Goal: Task Accomplishment & Management: Manage account settings

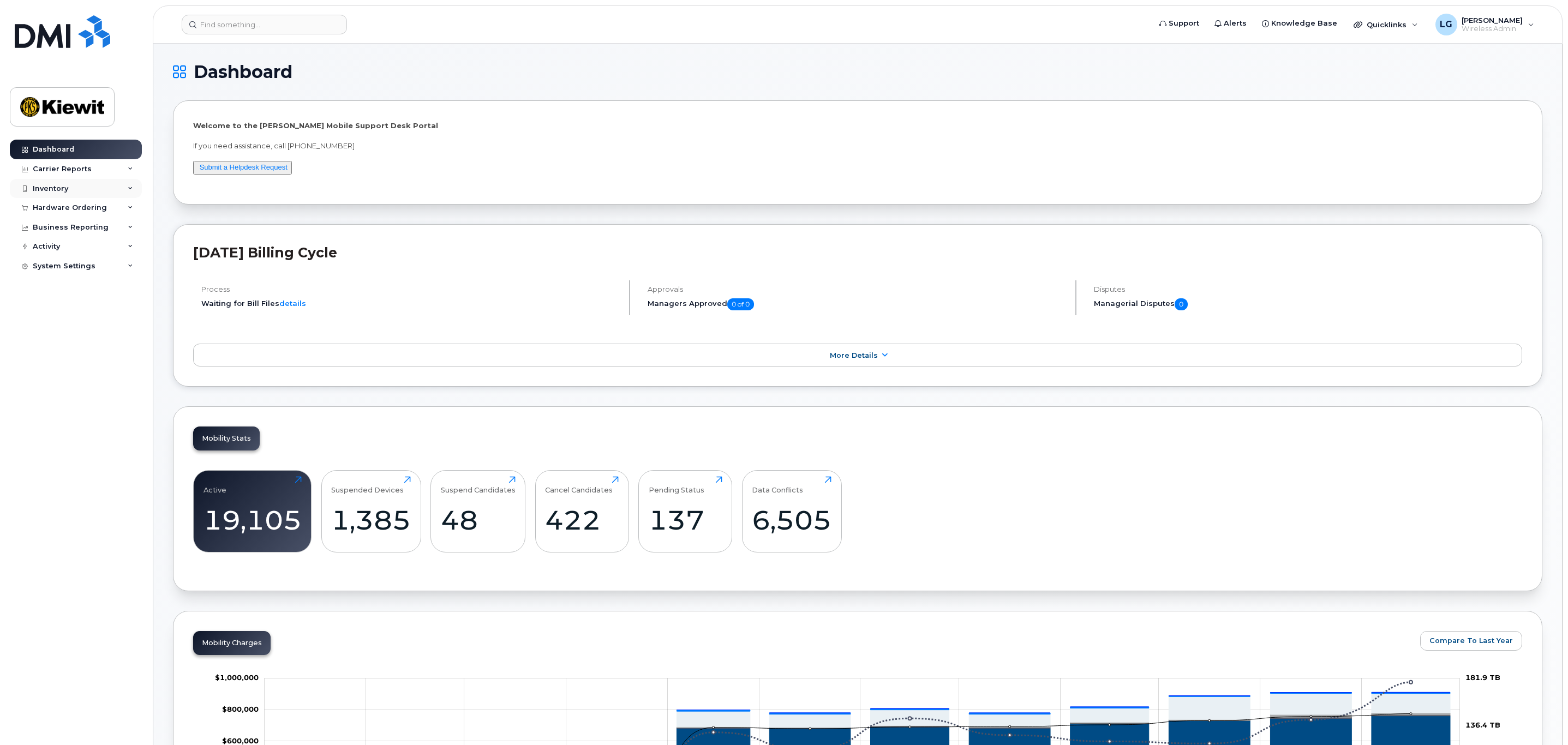
click at [60, 193] on div "Inventory" at bounding box center [51, 189] width 35 height 9
click at [87, 207] on div "Mobility Devices" at bounding box center [68, 208] width 61 height 10
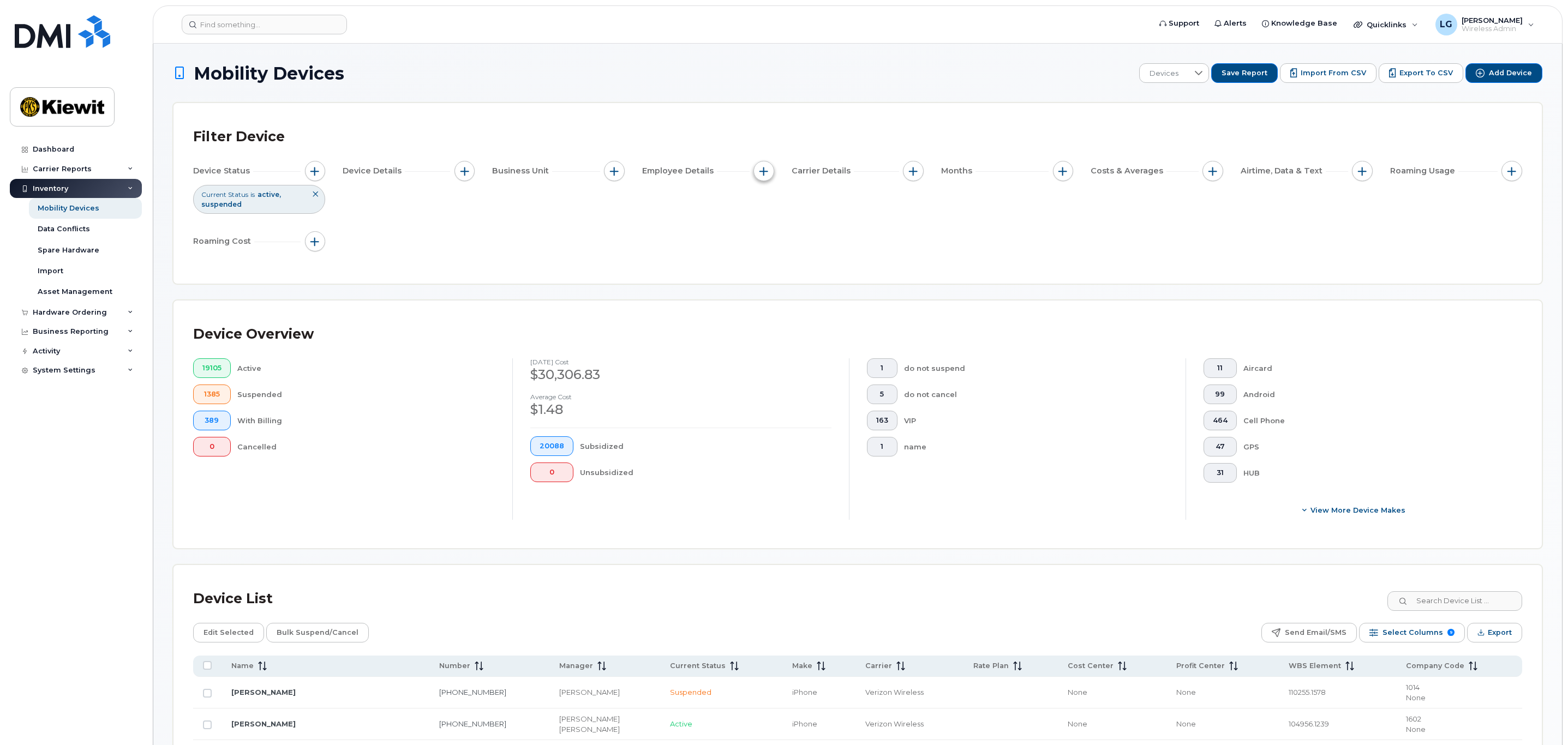
click at [763, 173] on span "button" at bounding box center [764, 171] width 9 height 9
click at [765, 207] on input "Employee Name" at bounding box center [766, 205] width 9 height 9
checkbox input "true"
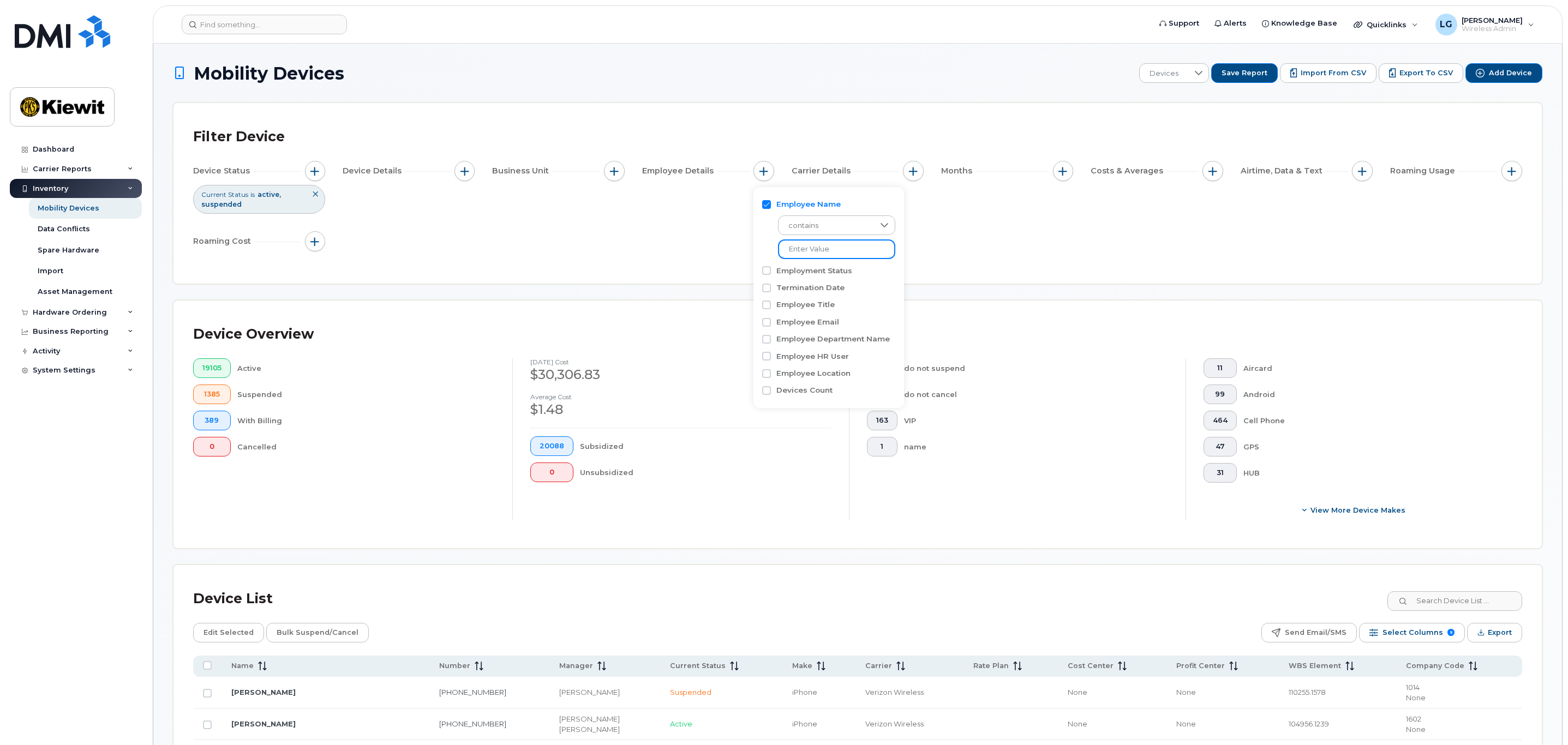
click at [827, 248] on input at bounding box center [836, 249] width 117 height 19
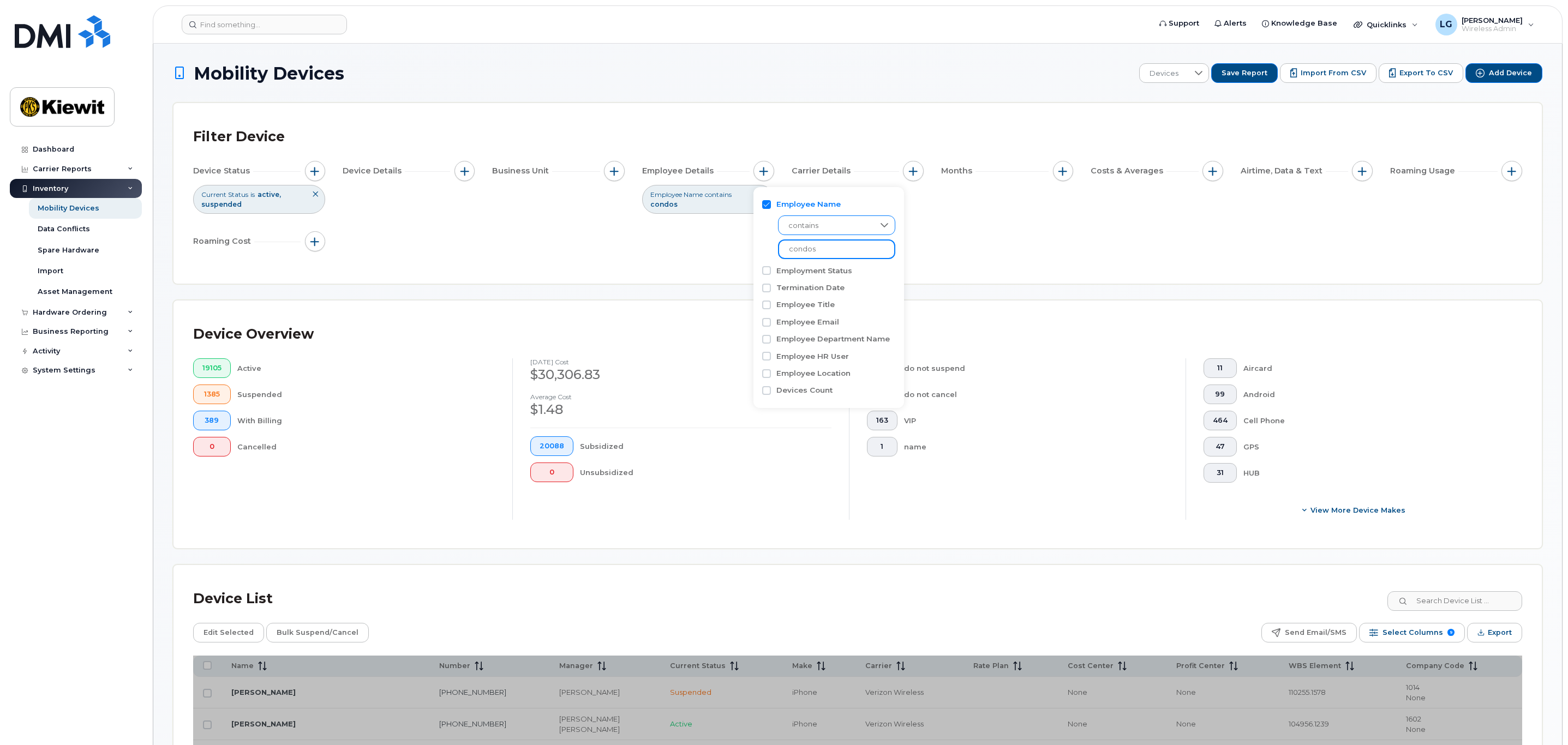
type input "condos"
click at [1020, 226] on div "Device Status Current Status is active suspended Device Details Business Unit E…" at bounding box center [857, 208] width 1329 height 95
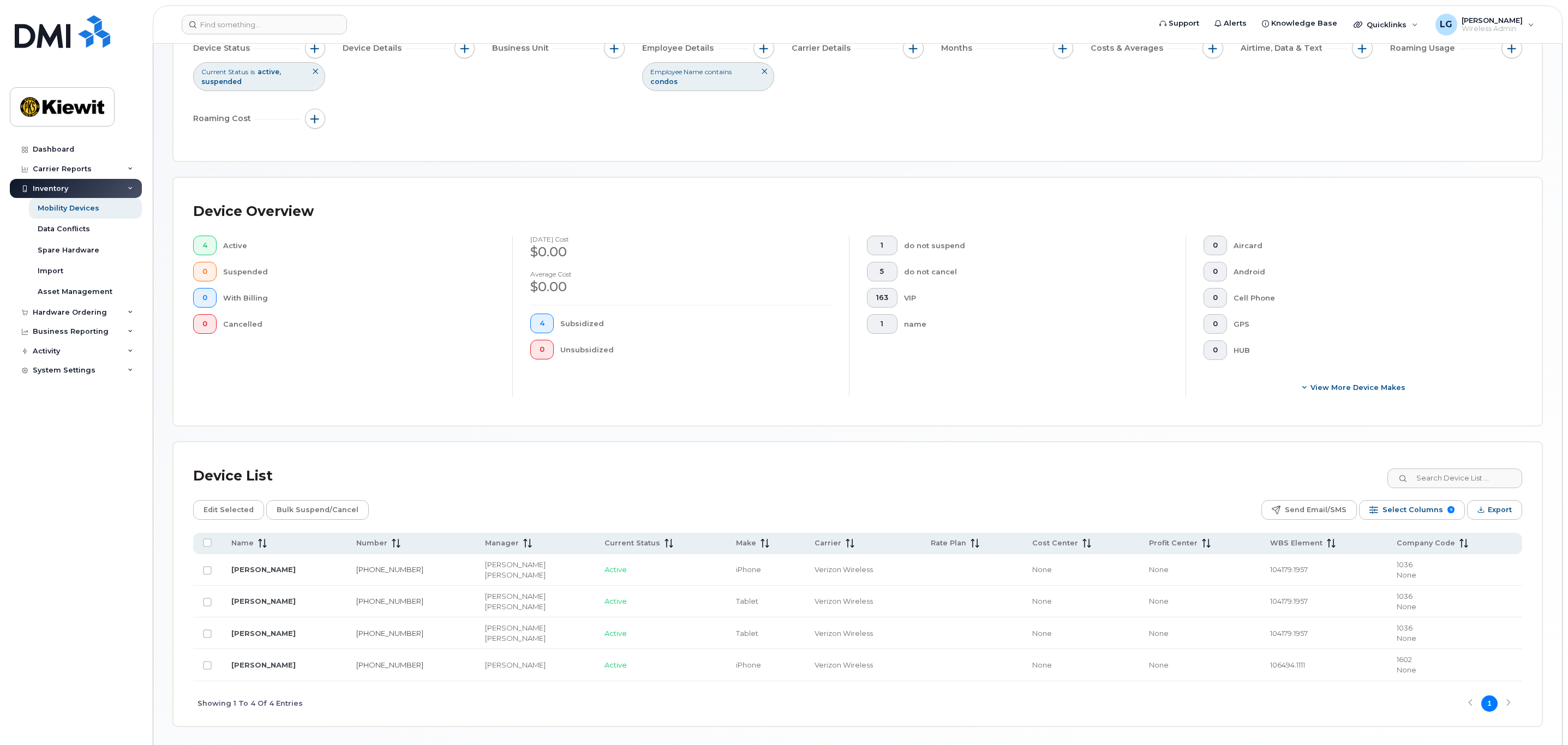
scroll to position [163, 0]
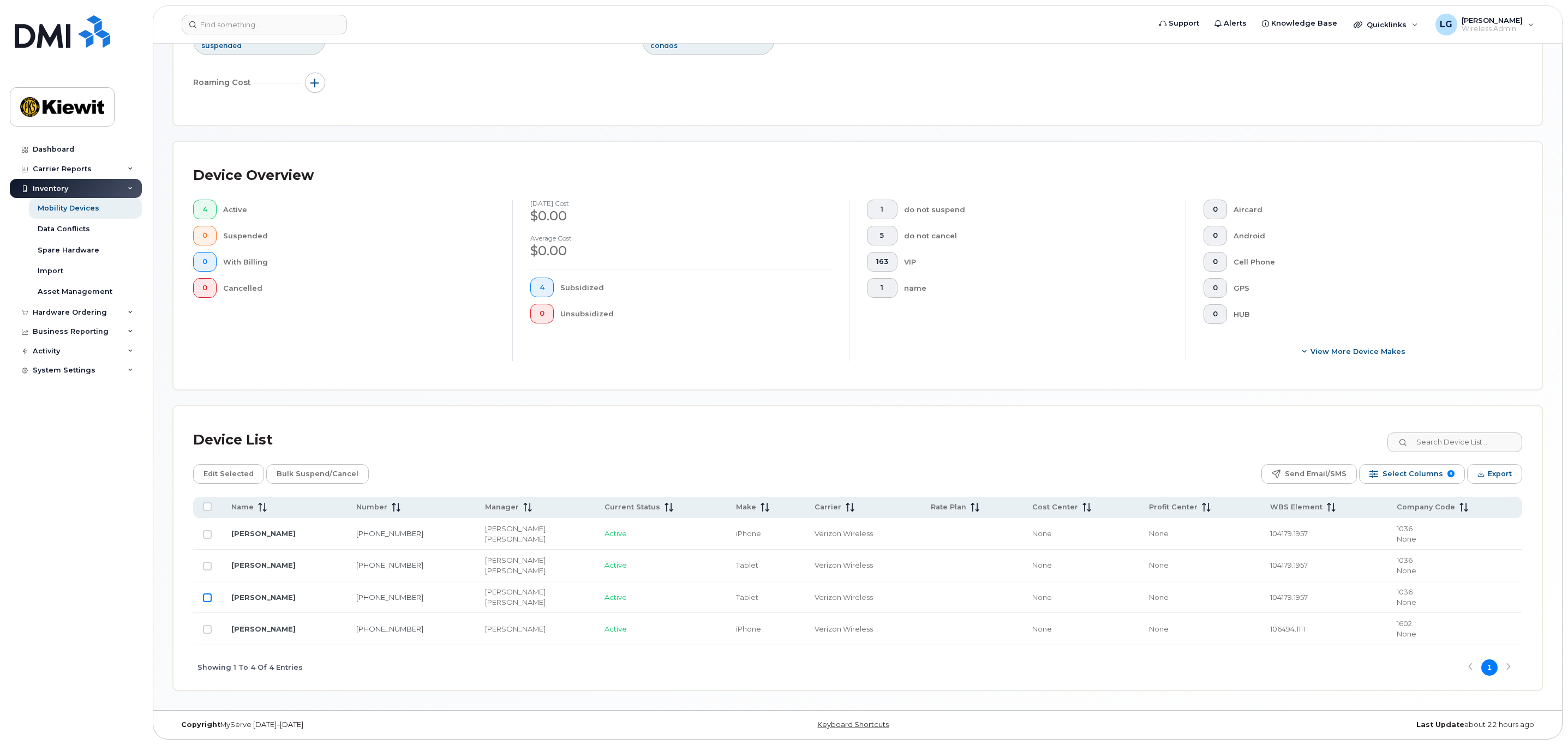
click at [207, 596] on input "Row Unselected" at bounding box center [207, 598] width 9 height 9
checkbox input "true"
click at [203, 535] on input "Row Unselected" at bounding box center [207, 534] width 9 height 9
checkbox input "true"
click at [231, 472] on span "Edit Selected" at bounding box center [228, 474] width 50 height 16
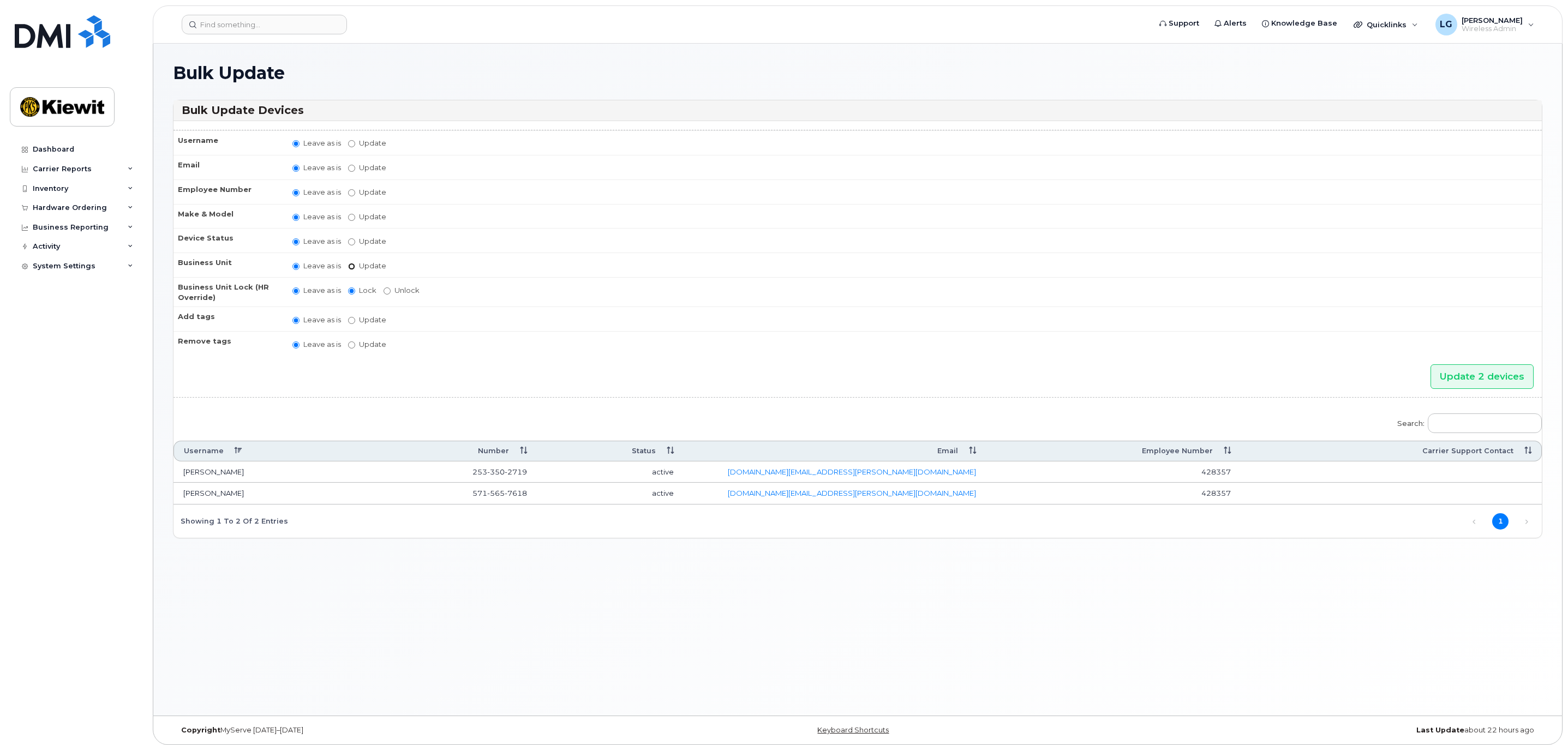
drag, startPoint x: 352, startPoint y: 267, endPoint x: 416, endPoint y: 293, distance: 69.1
click at [352, 267] on input "Update" at bounding box center [352, 267] width 7 height 7
radio input "true"
radio input "false"
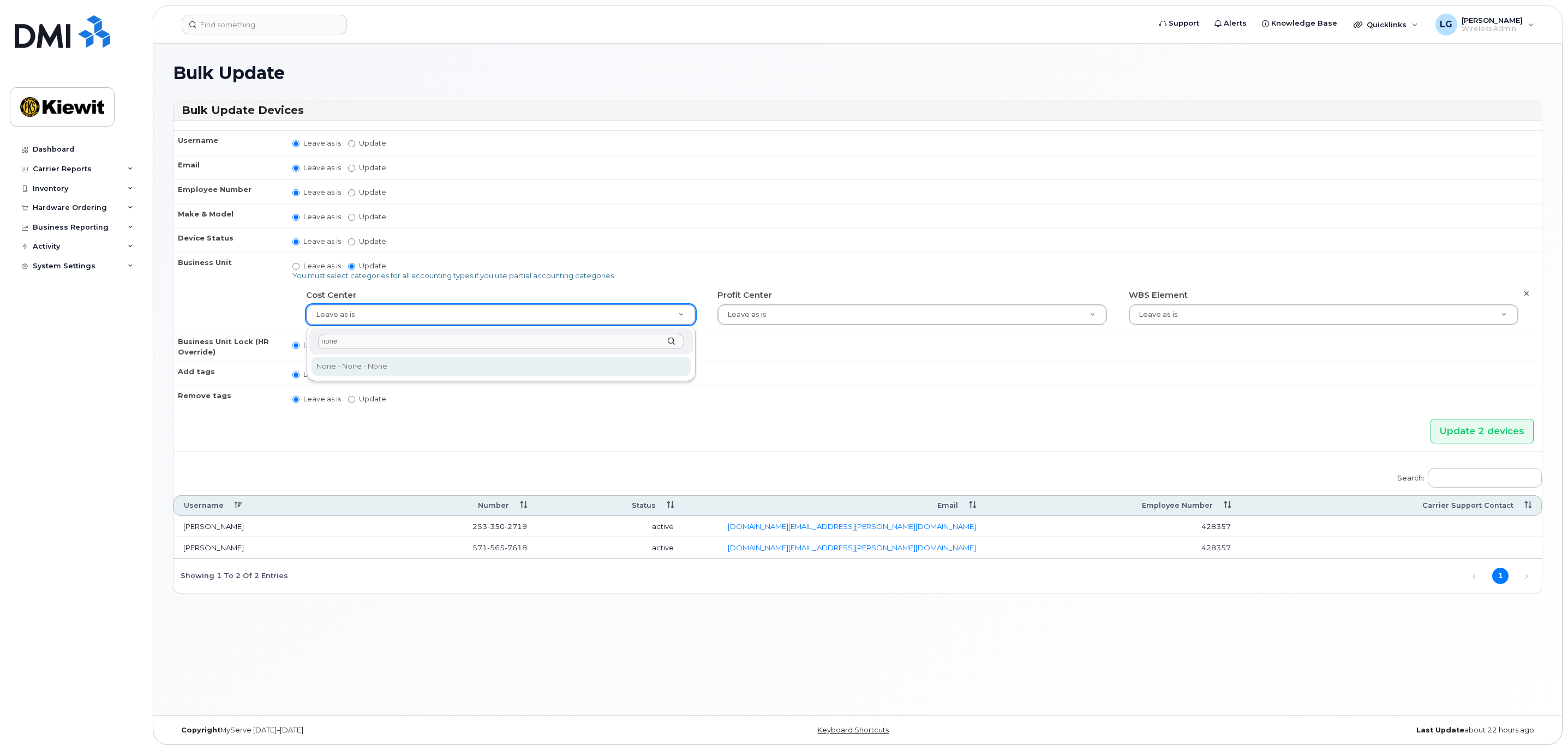
type input "none"
type input "29629358"
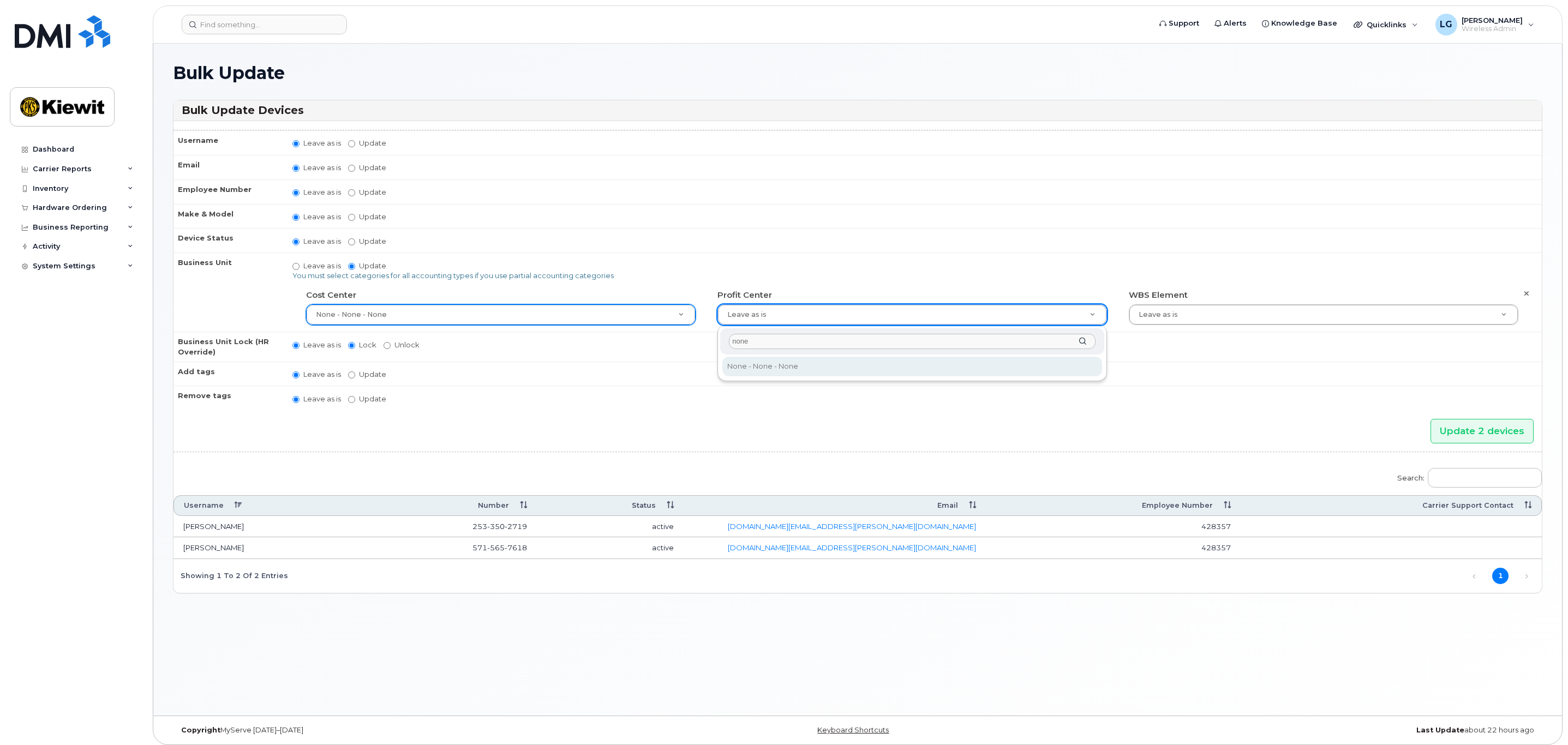
type input "none"
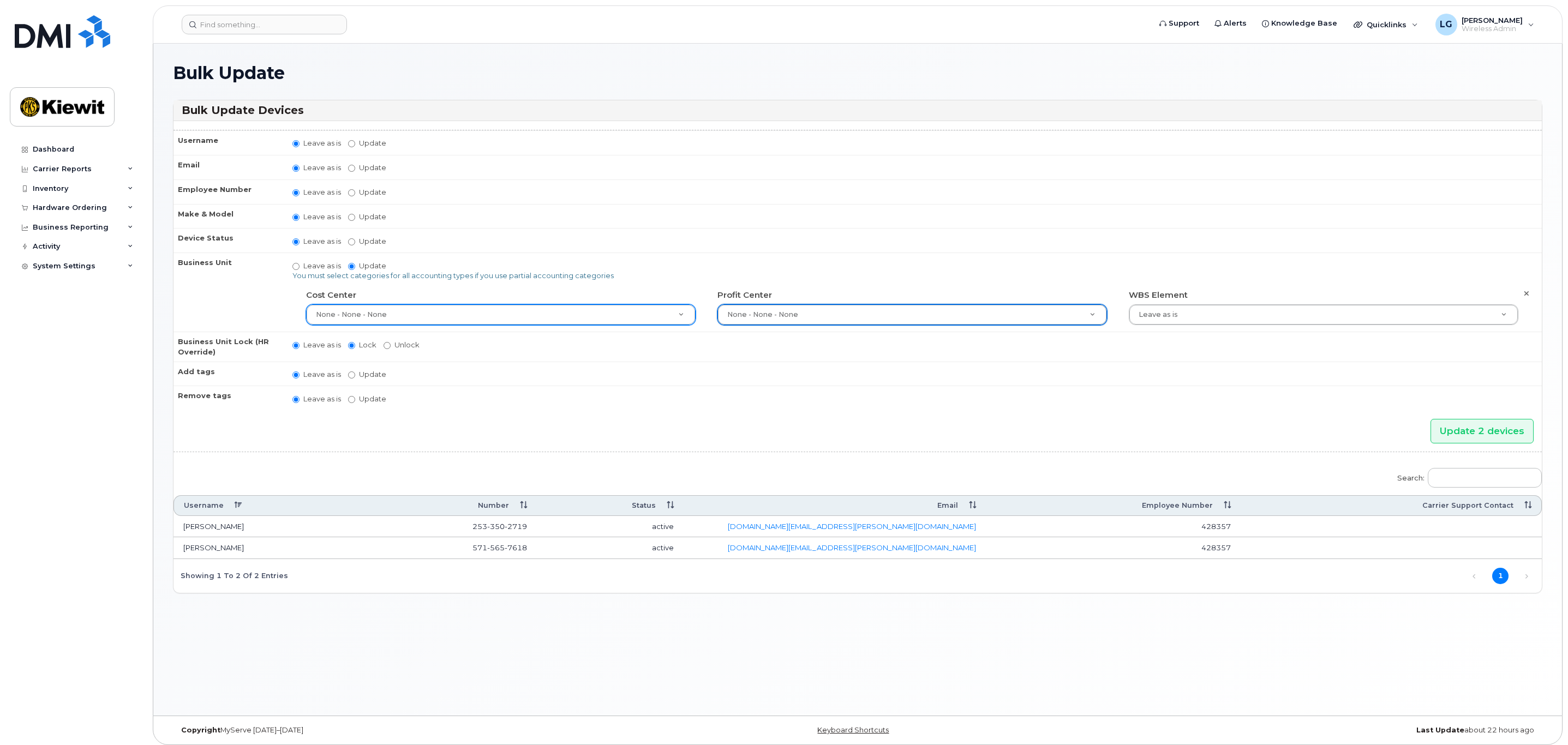
type input "29629357"
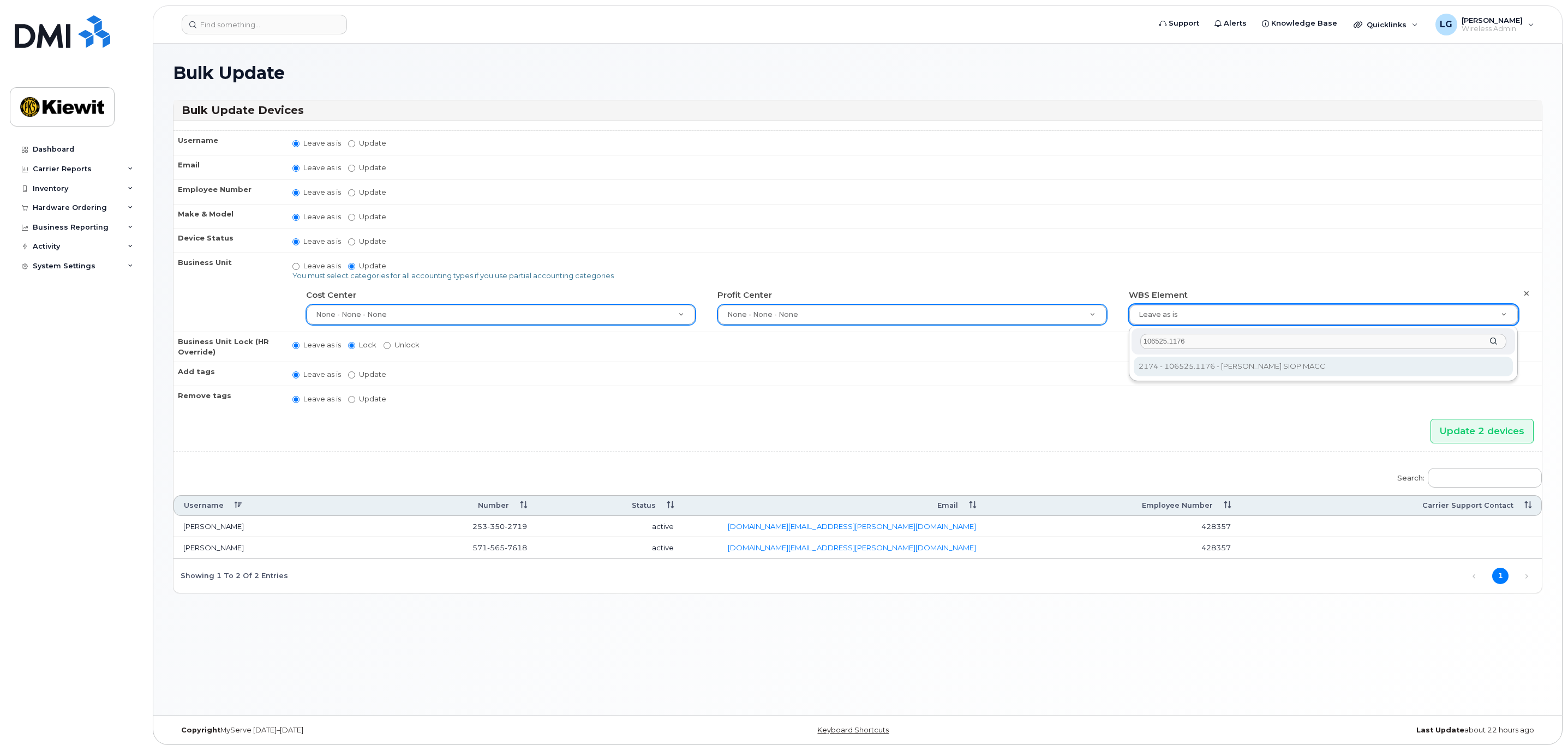
type input "106525.1176"
type input "36071640"
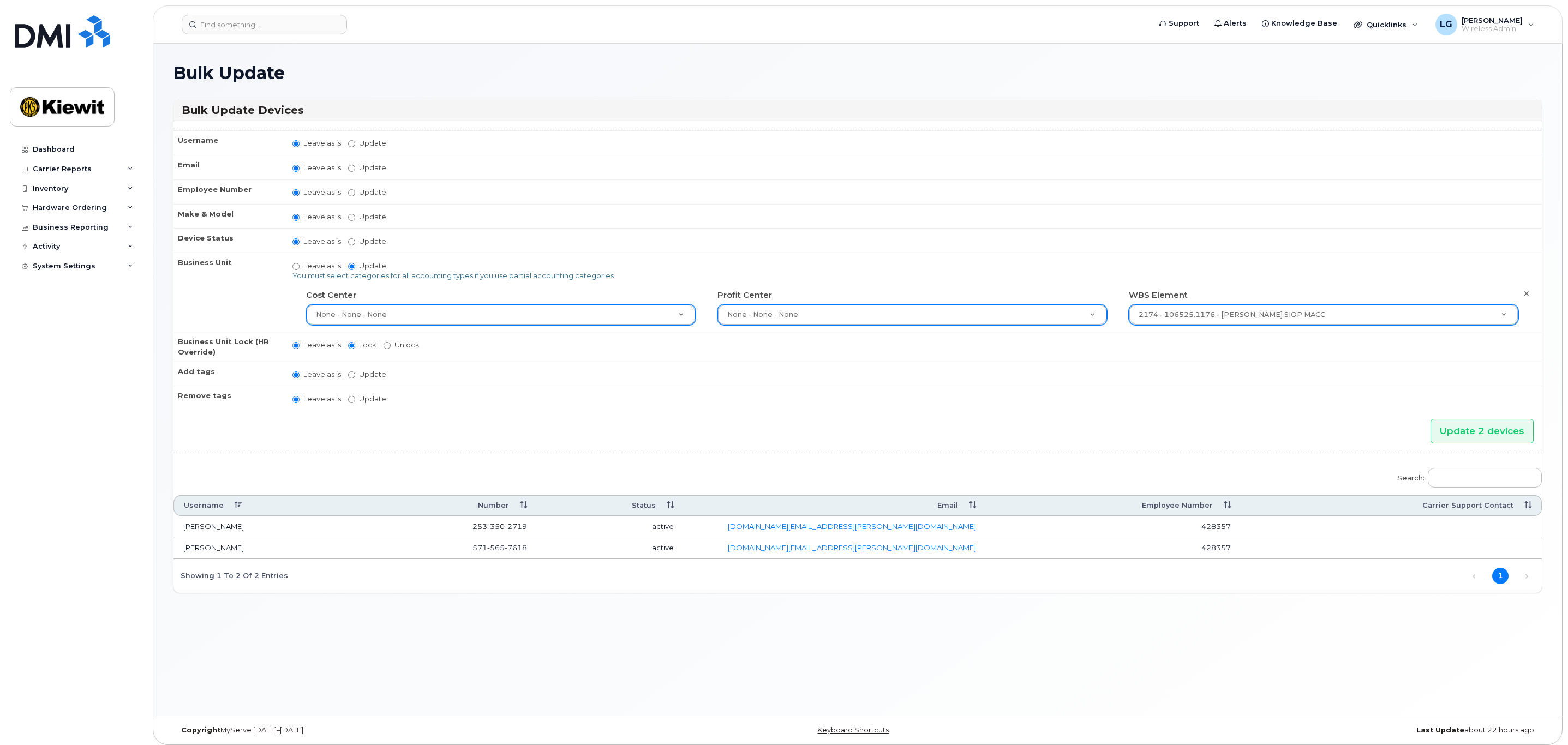
click at [523, 559] on td "571 565 7618" at bounding box center [447, 548] width 181 height 22
click at [523, 550] on span "7618" at bounding box center [516, 548] width 23 height 9
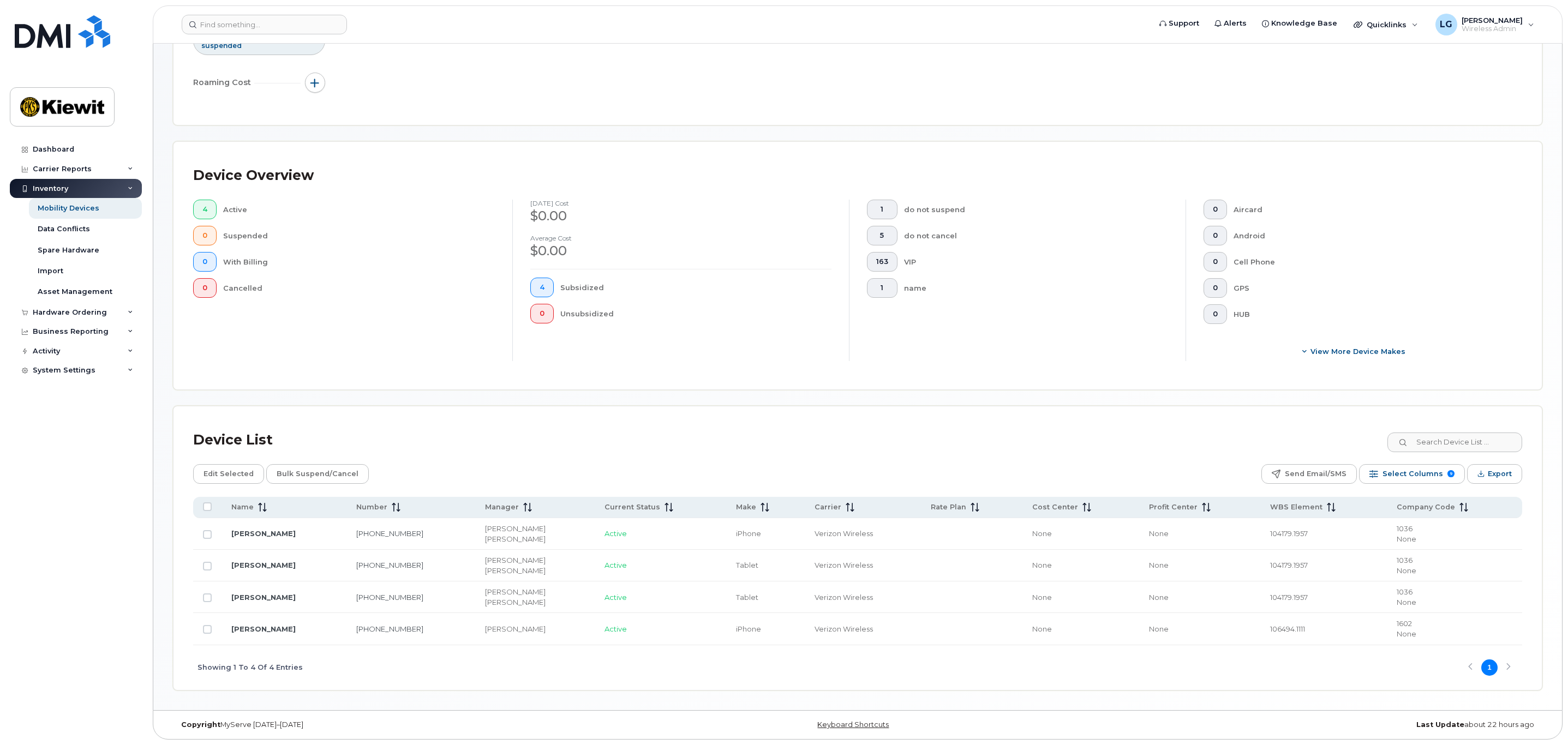
scroll to position [163, 0]
drag, startPoint x: 208, startPoint y: 596, endPoint x: 214, endPoint y: 588, distance: 10.0
click at [208, 595] on input "Row Unselected" at bounding box center [207, 598] width 9 height 9
checkbox input "true"
click at [208, 532] on input "Row Unselected" at bounding box center [207, 534] width 9 height 9
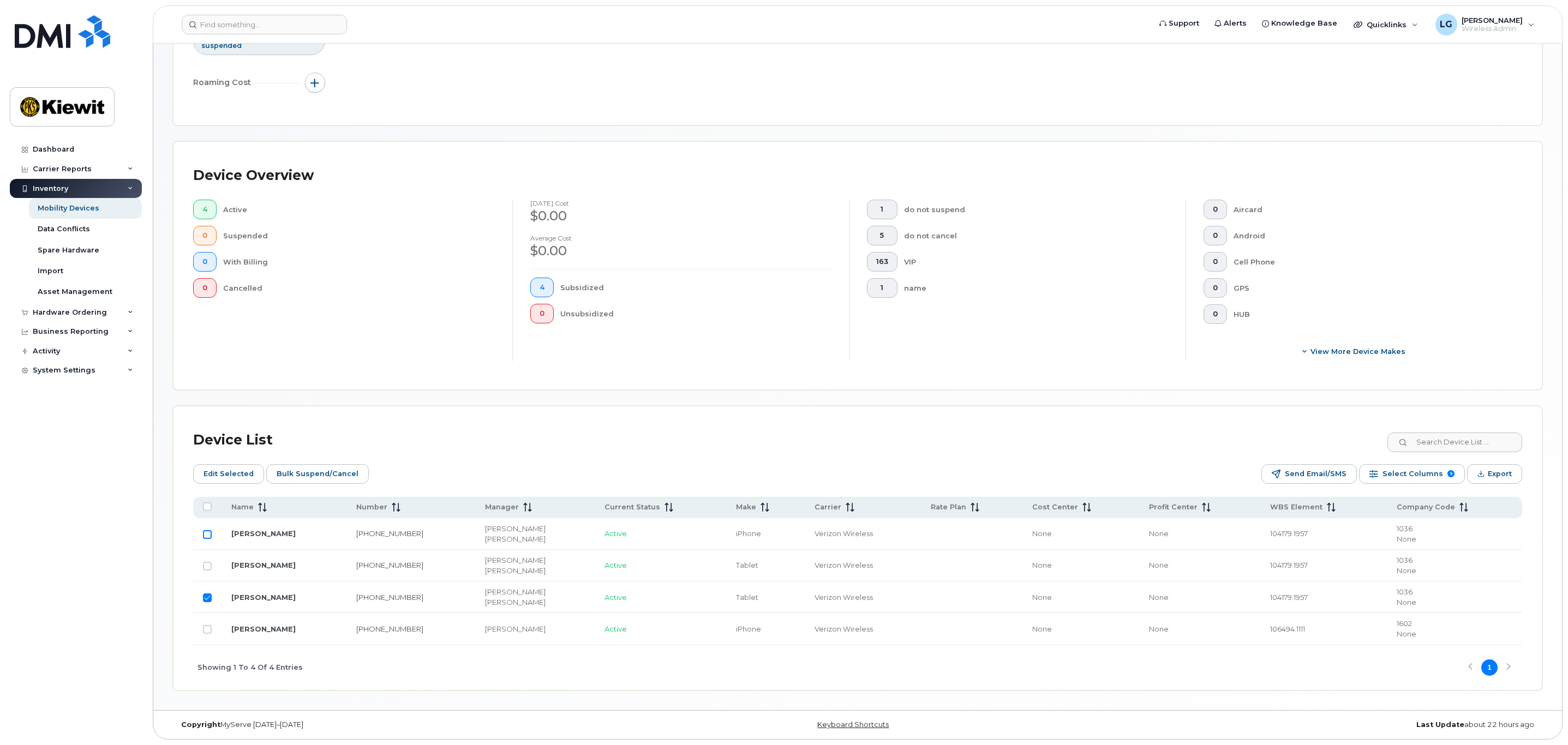
checkbox input "true"
click at [229, 470] on span "Edit Selected" at bounding box center [228, 474] width 50 height 16
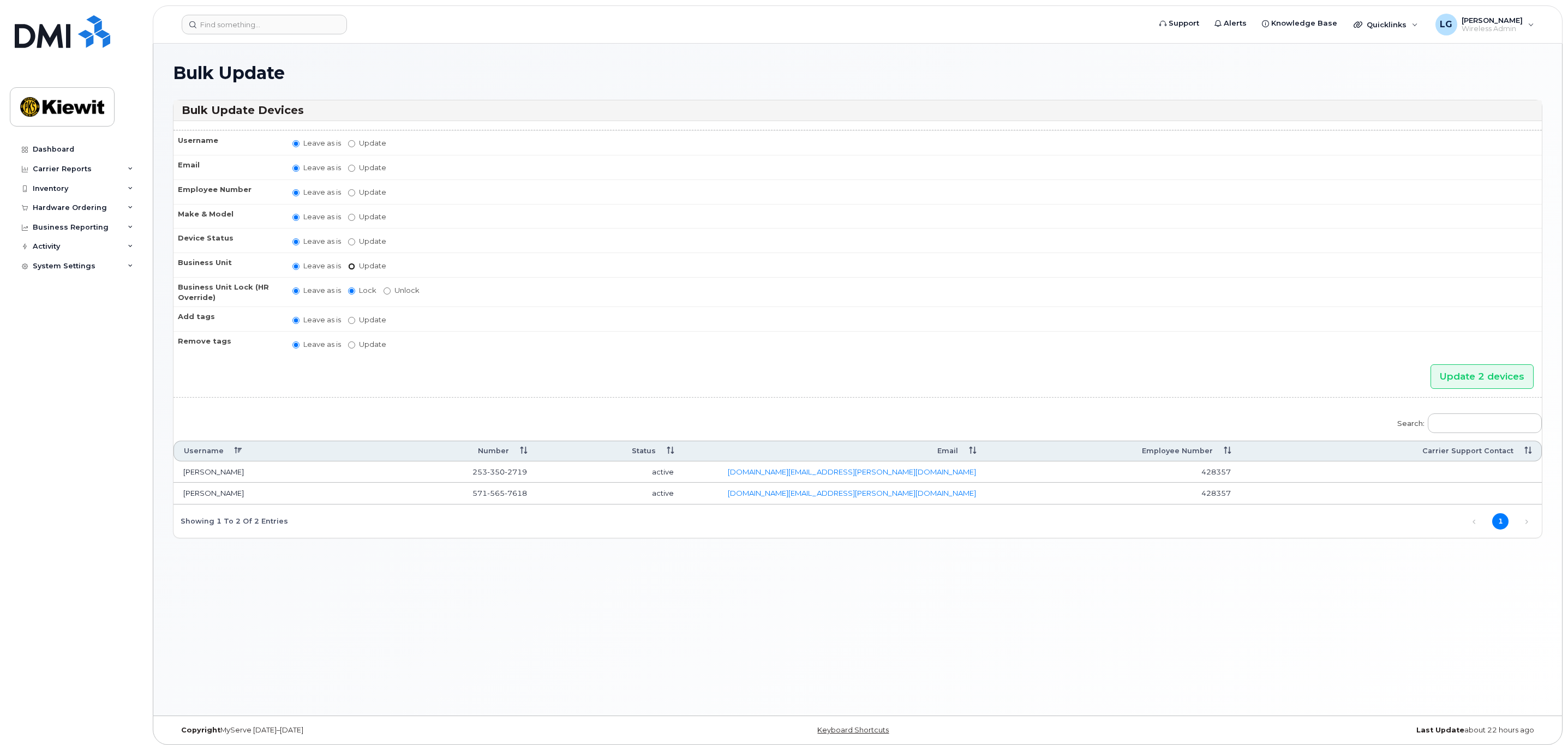
click at [351, 266] on input "Update" at bounding box center [352, 267] width 7 height 7
radio input "true"
radio input "false"
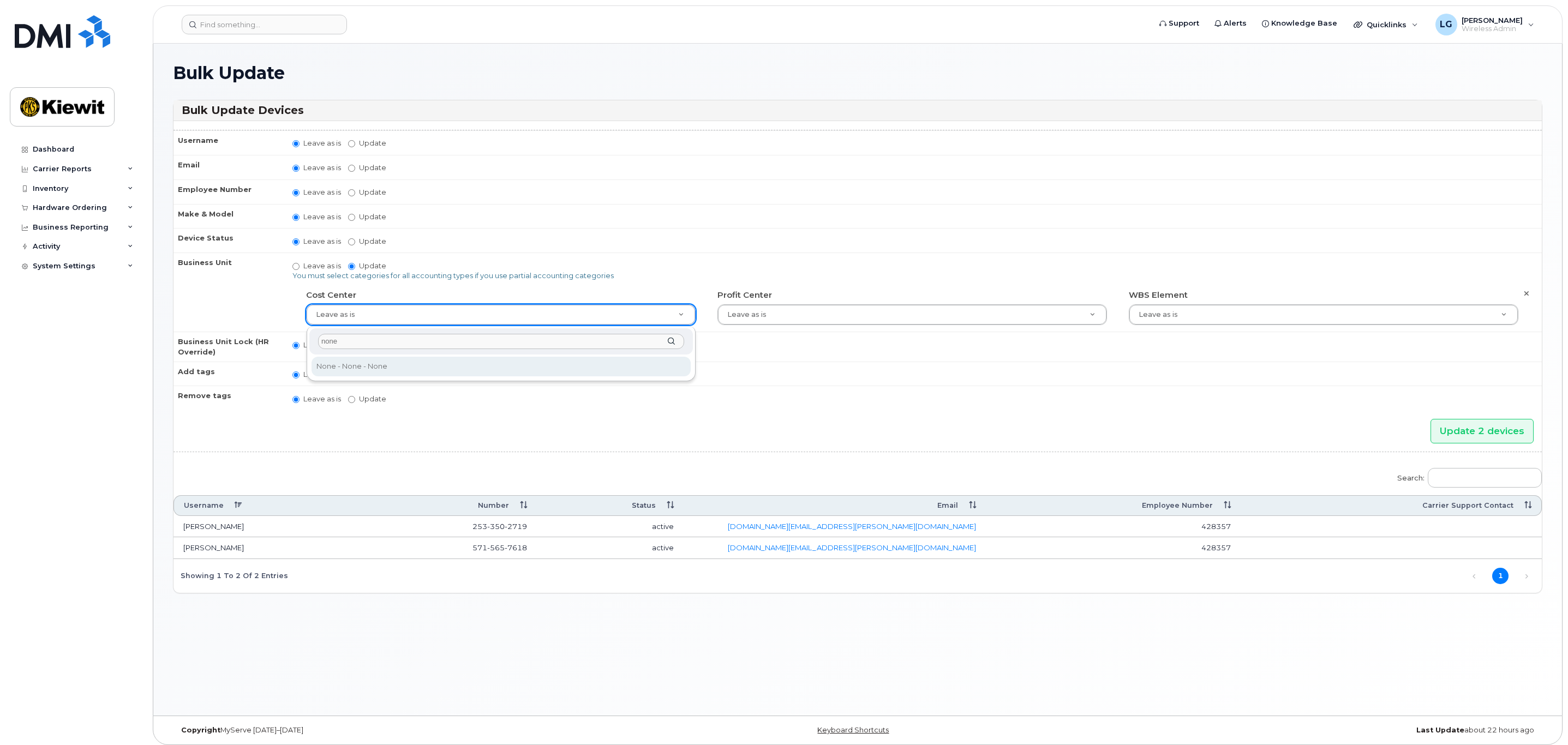
type input "none"
type input "29629358"
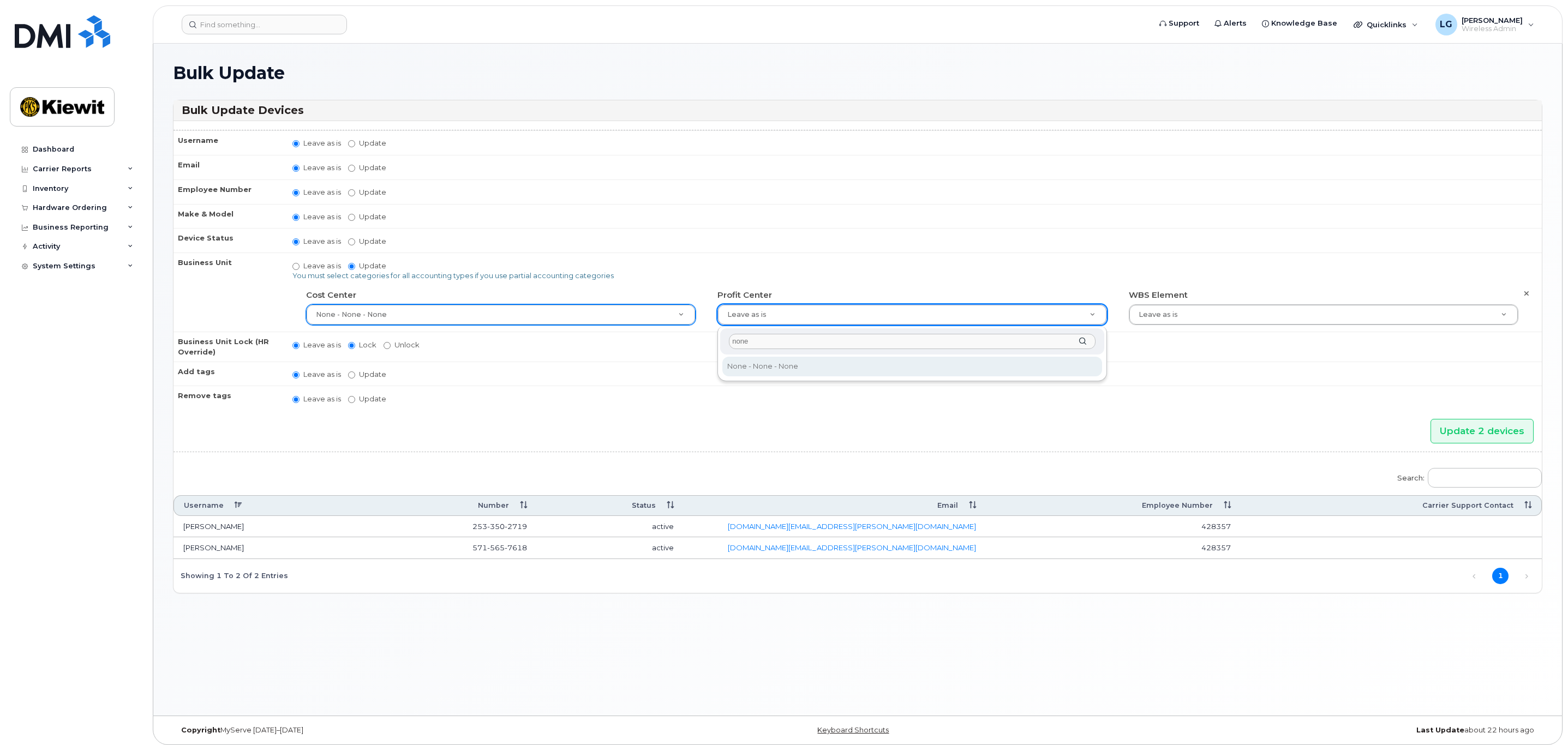
type input "none"
drag, startPoint x: 754, startPoint y: 366, endPoint x: 776, endPoint y: 366, distance: 22.0
type input "29629357"
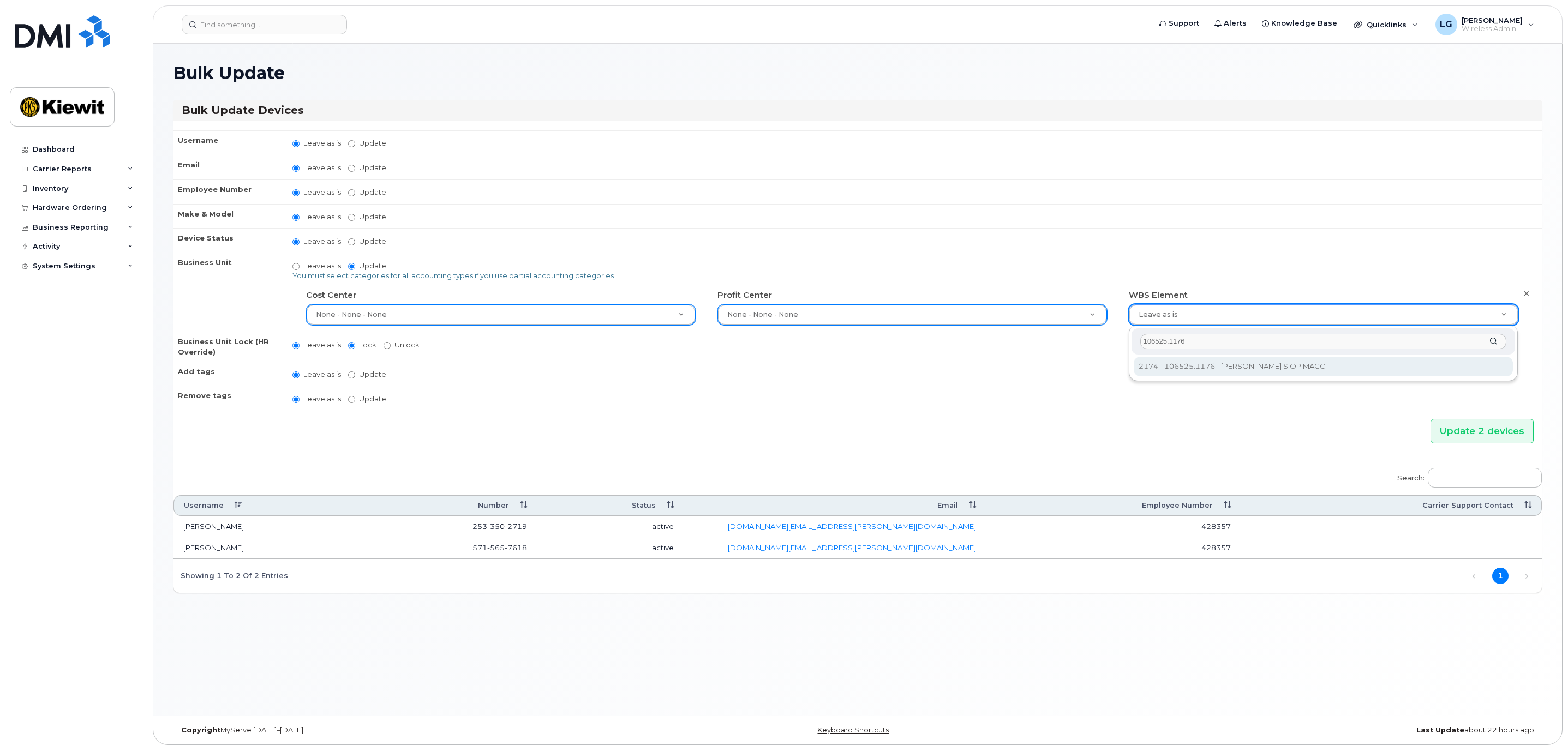
type input "106525.1176"
type input "36071640"
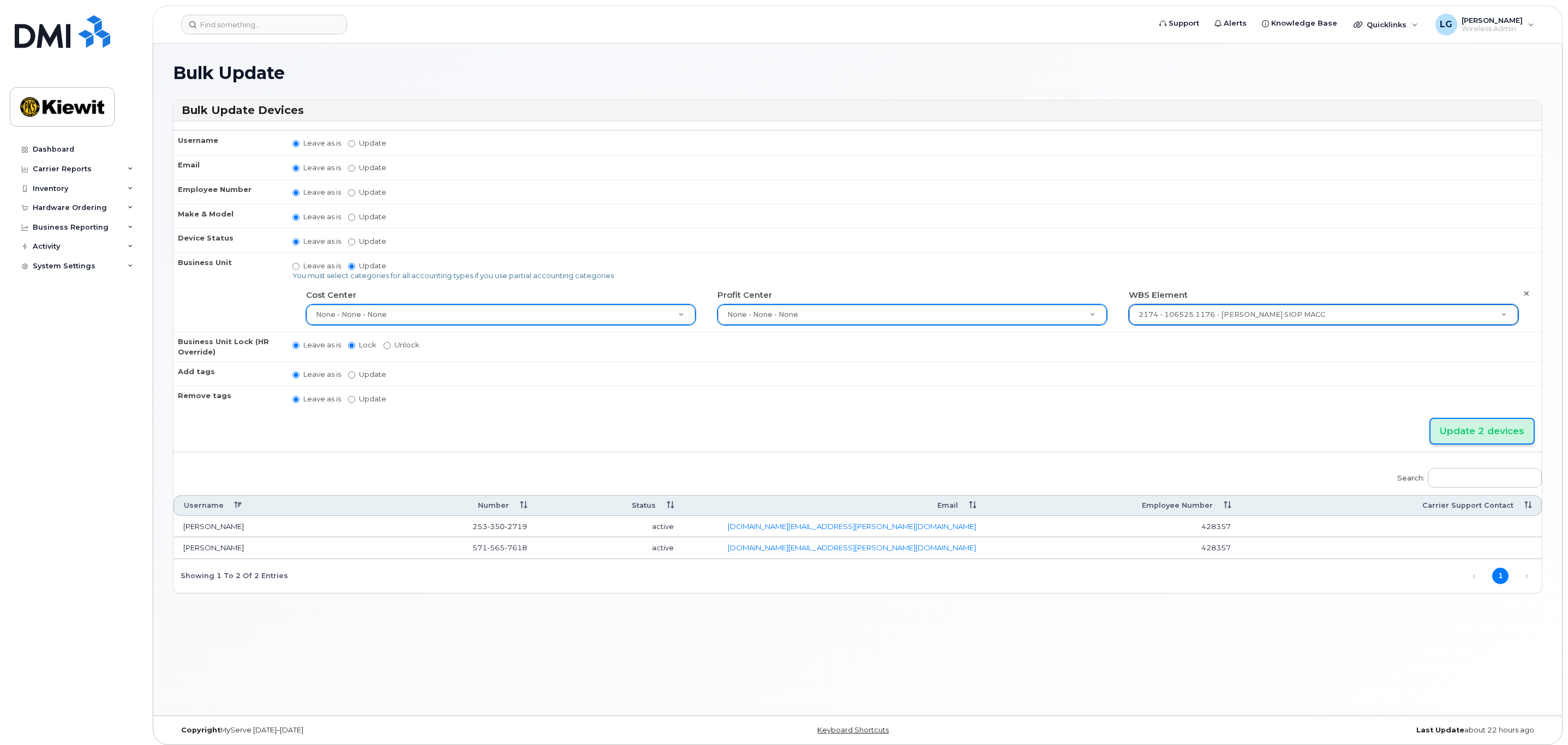
click at [1497, 436] on input "Update 2 devices" at bounding box center [1482, 431] width 103 height 24
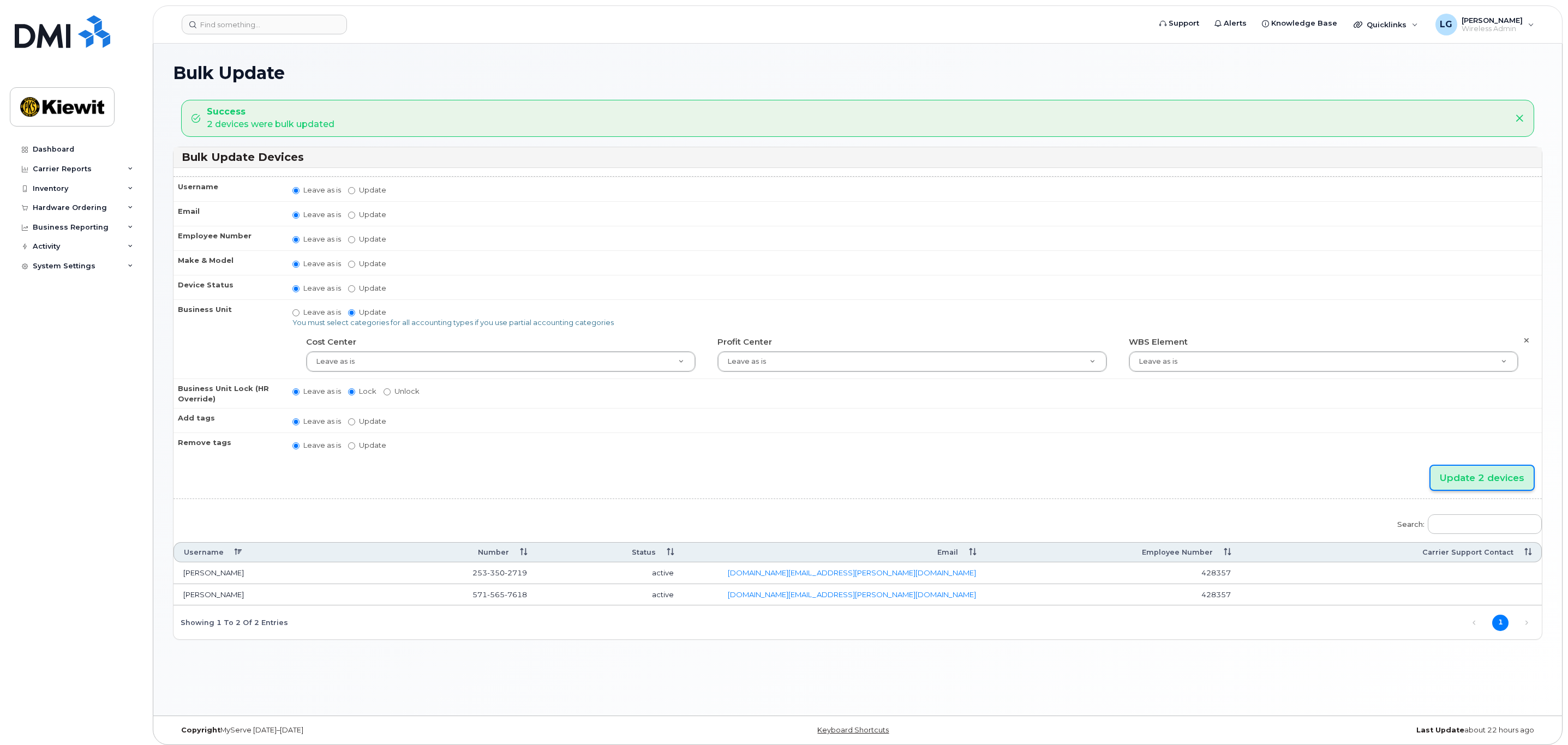
click at [1483, 478] on input "Update 2 devices" at bounding box center [1482, 478] width 103 height 24
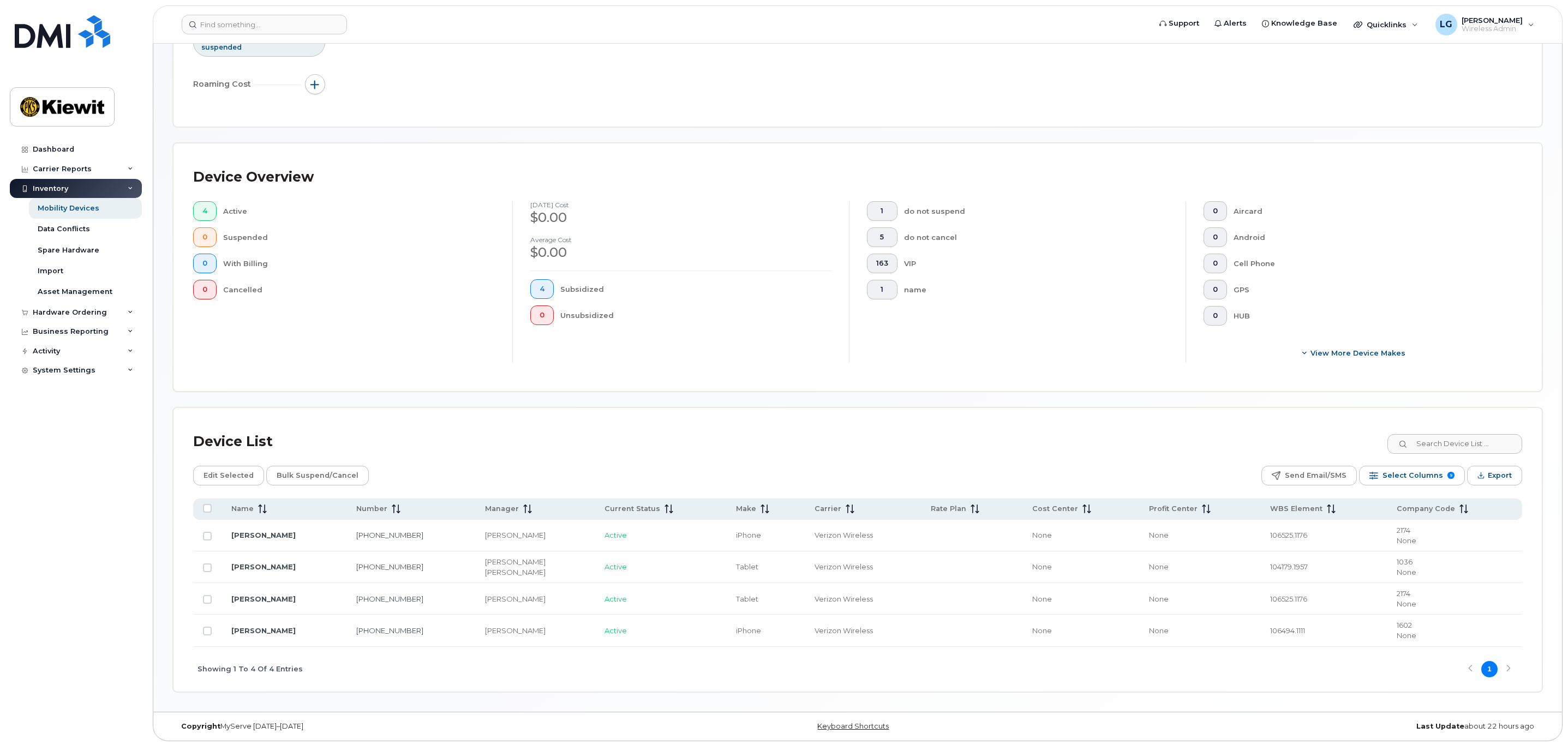
scroll to position [163, 0]
click at [210, 565] on input "Row Unselected" at bounding box center [207, 566] width 9 height 9
checkbox input "true"
click at [231, 470] on span "Edit Selected" at bounding box center [228, 474] width 50 height 16
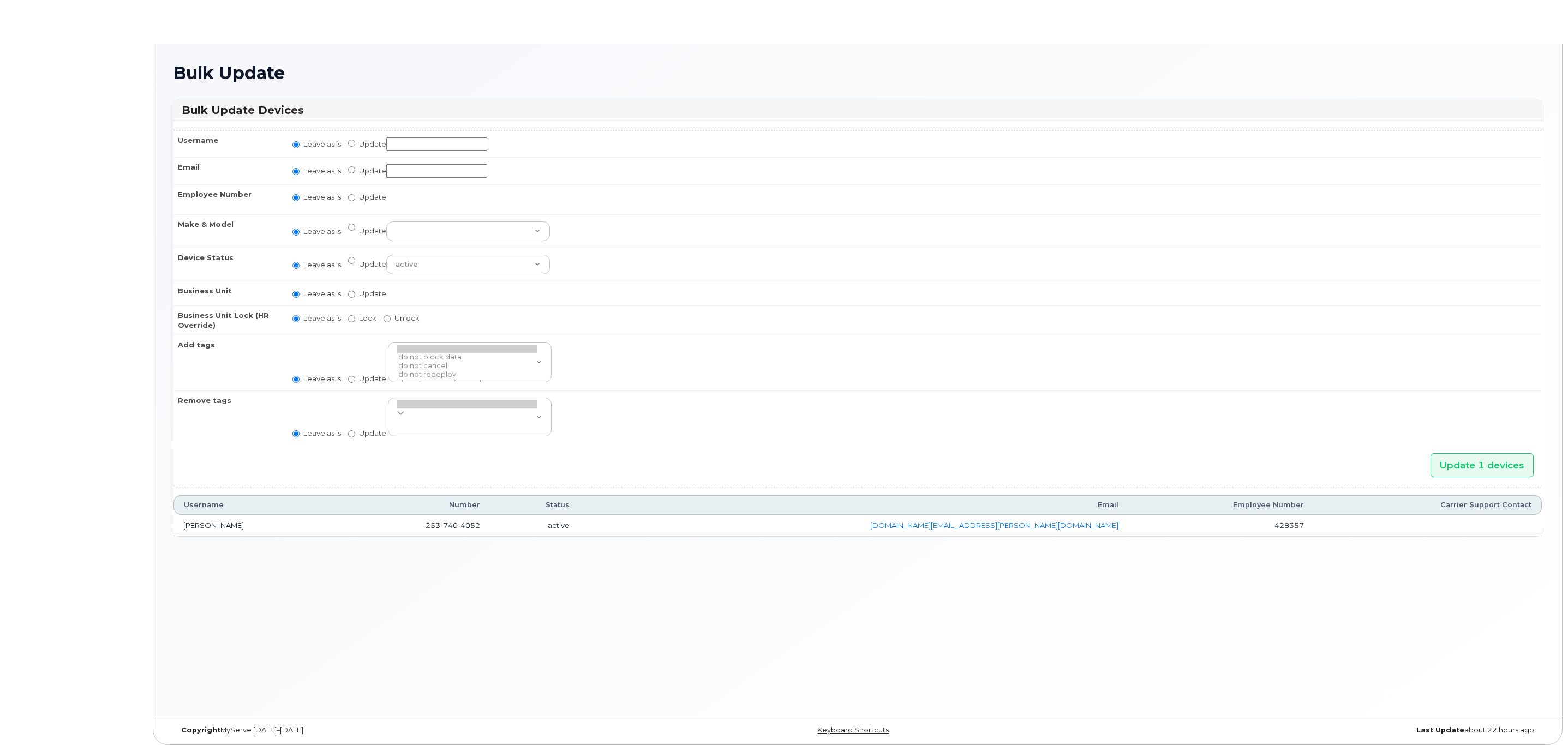
radio input "true"
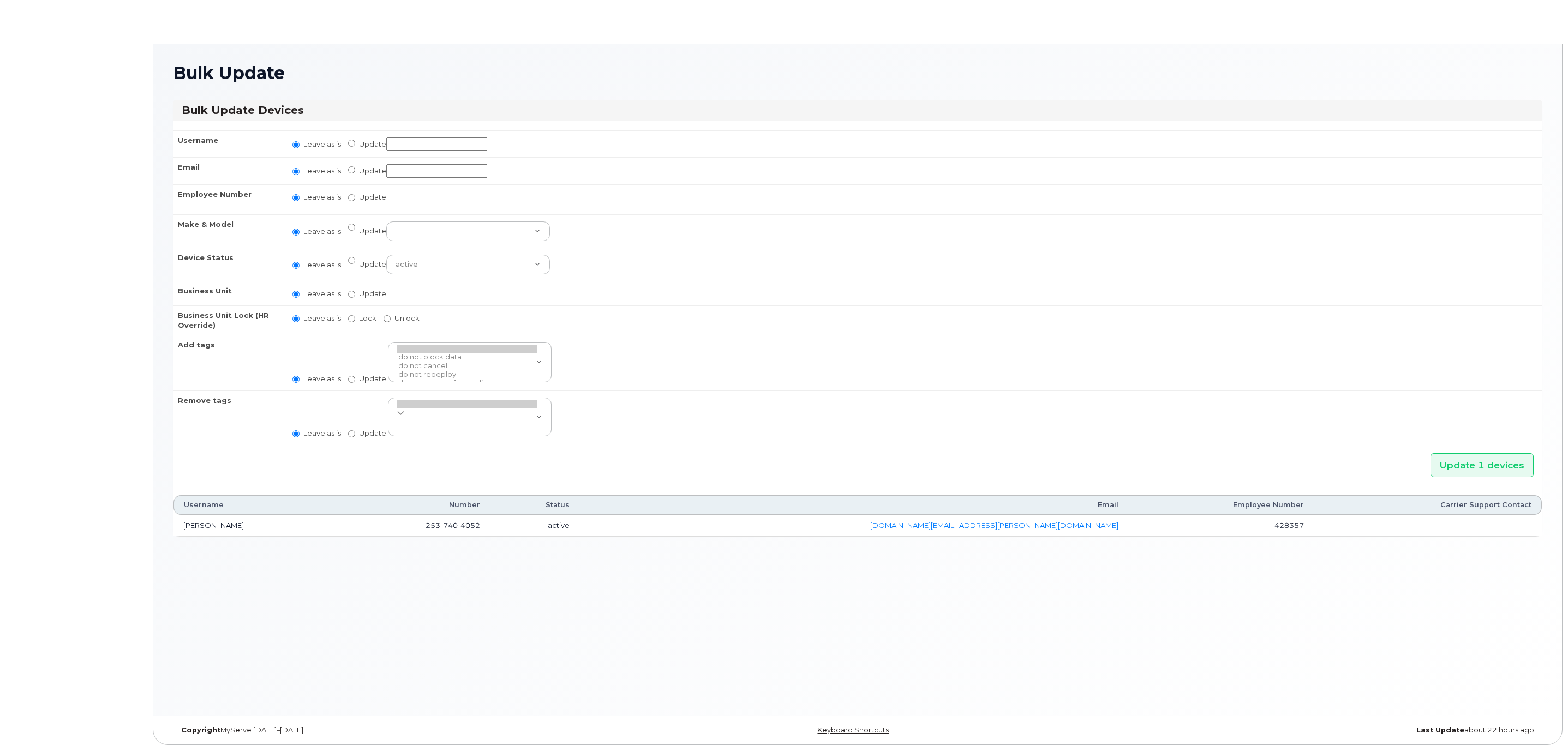
radio input "true"
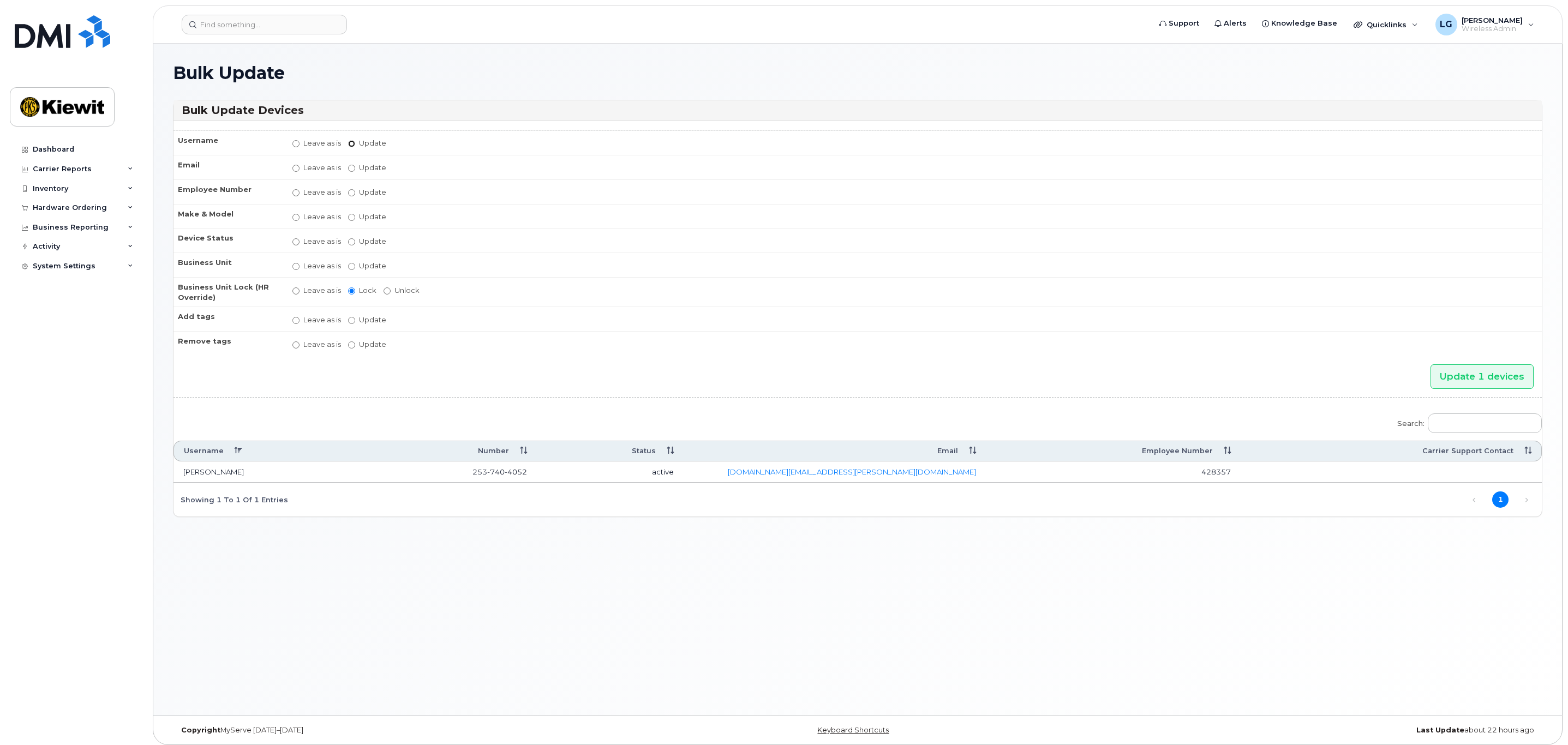
click at [352, 144] on input "Update" at bounding box center [352, 144] width 7 height 7
radio input "true"
radio input "false"
click at [350, 173] on input "Update" at bounding box center [352, 171] width 7 height 7
radio input "true"
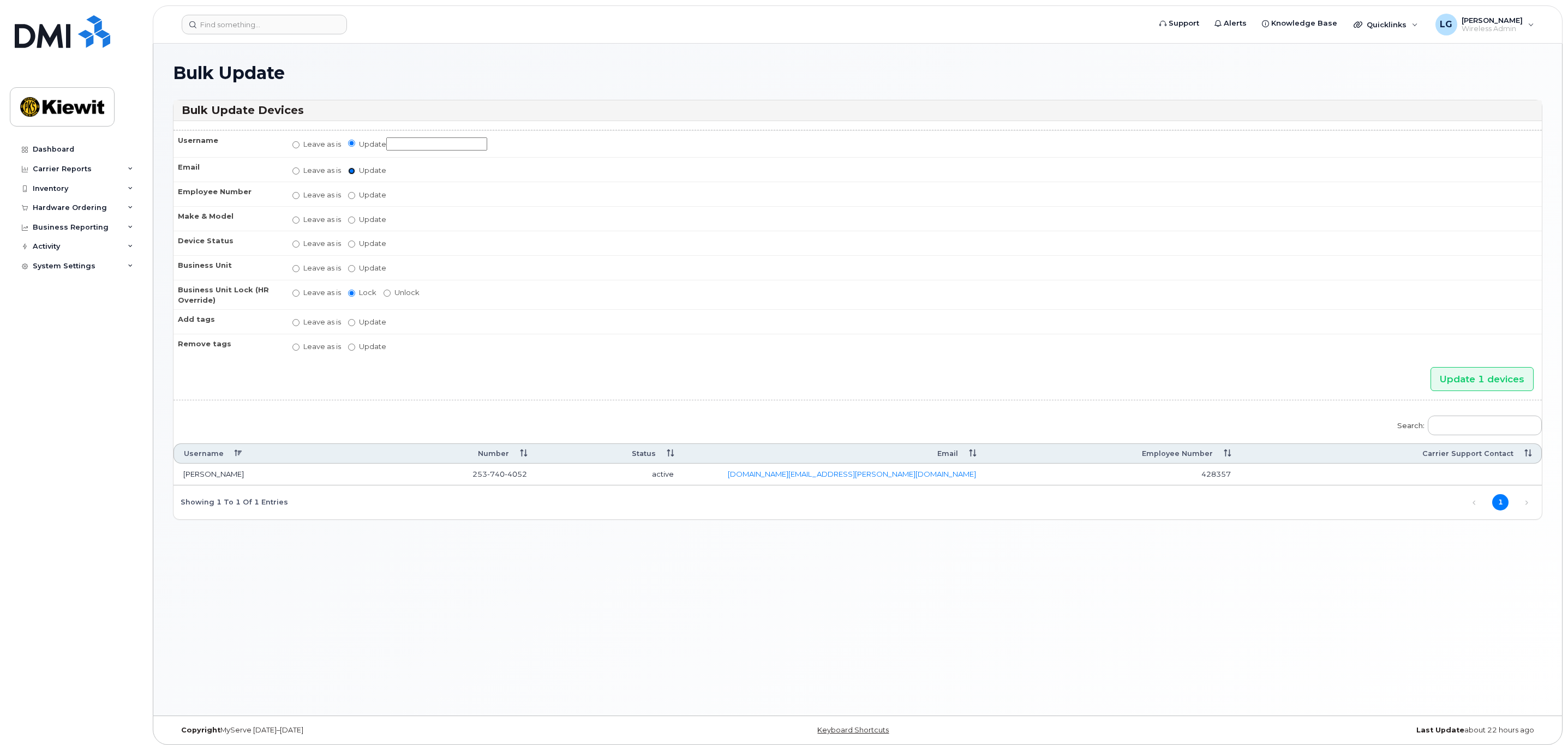
radio input "false"
click at [352, 198] on input "Update" at bounding box center [352, 198] width 7 height 7
radio input "true"
radio input "false"
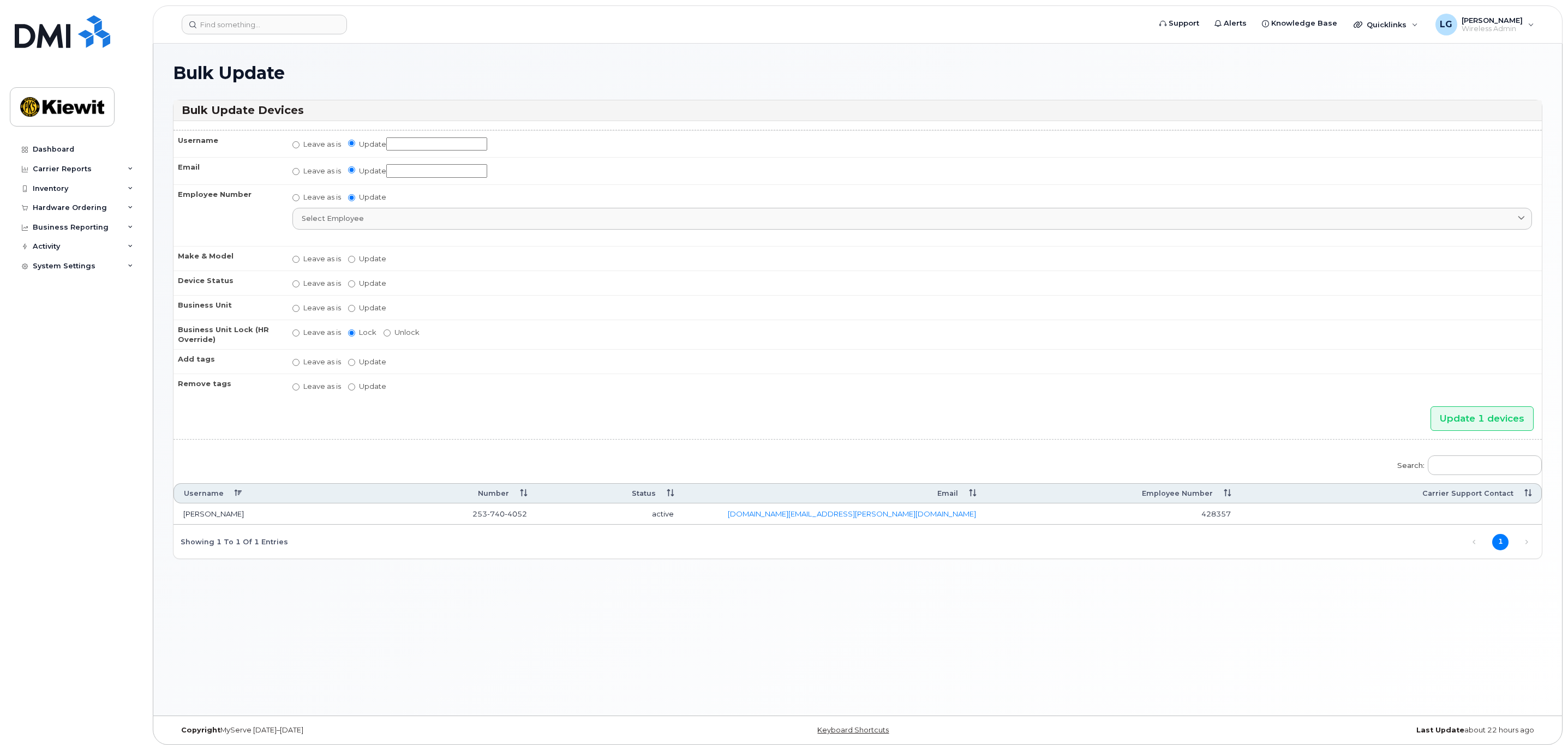
click at [457, 142] on input "Update" at bounding box center [437, 144] width 101 height 13
type input "[PERSON_NAME]"
click at [433, 171] on input "Update" at bounding box center [437, 171] width 101 height 13
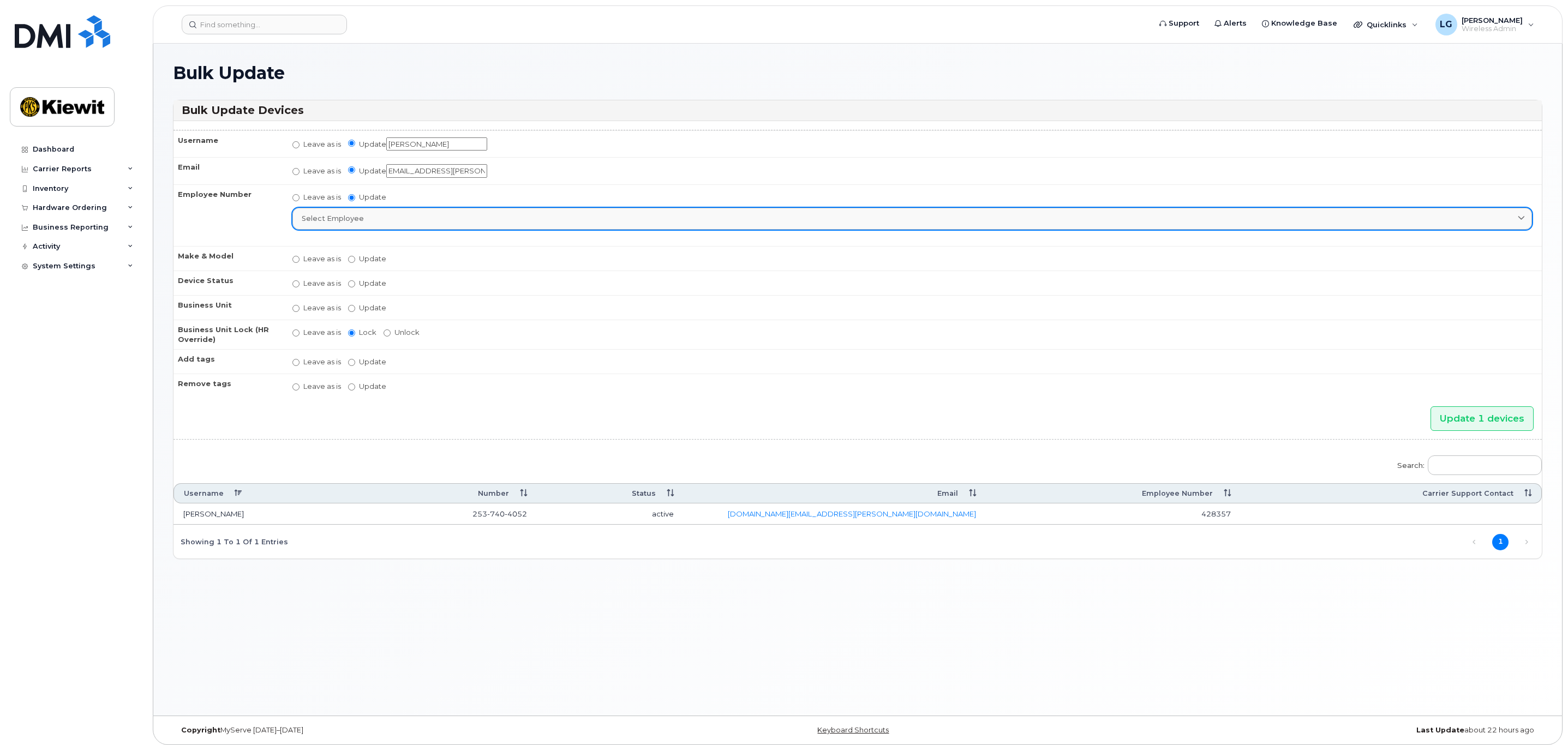
type input "[EMAIL_ADDRESS][PERSON_NAME][PERSON_NAME][DOMAIN_NAME]"
click at [457, 223] on div "Select employee" at bounding box center [912, 218] width 1221 height 10
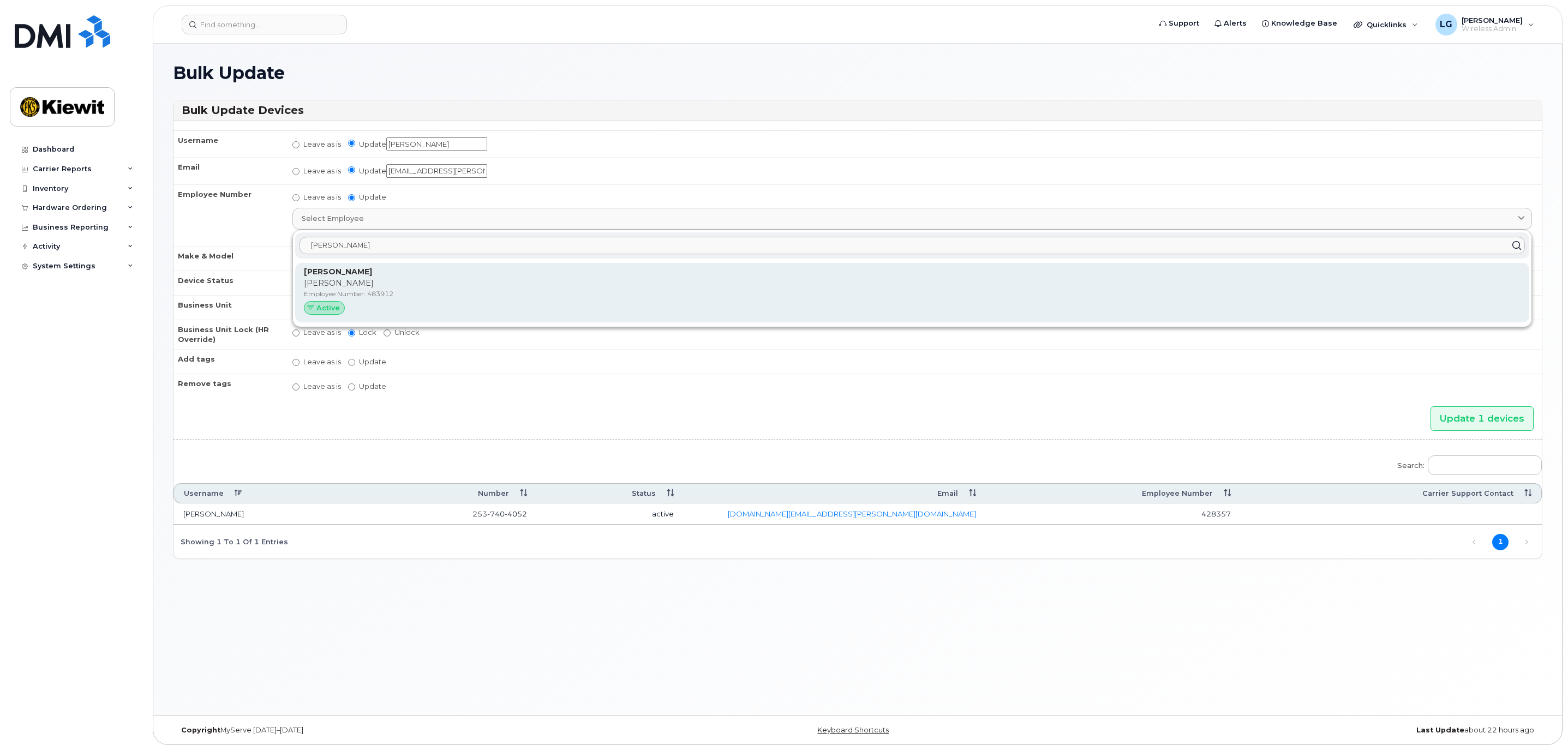
type input "andre ray"
click at [415, 292] on p "Employee Number: 483912" at bounding box center [912, 294] width 1217 height 10
type input "483912"
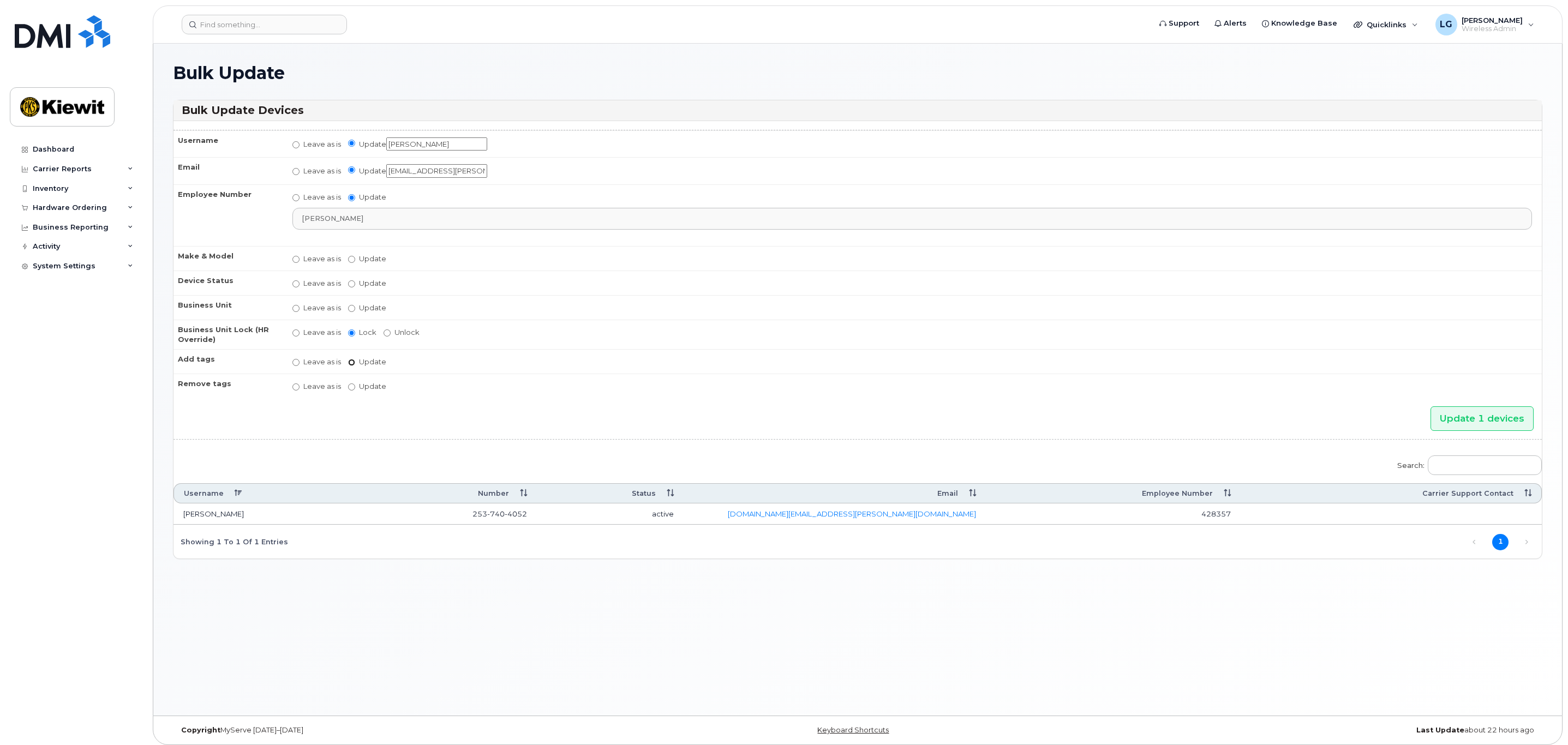
click at [352, 360] on input "Update" at bounding box center [352, 363] width 7 height 7
radio input "true"
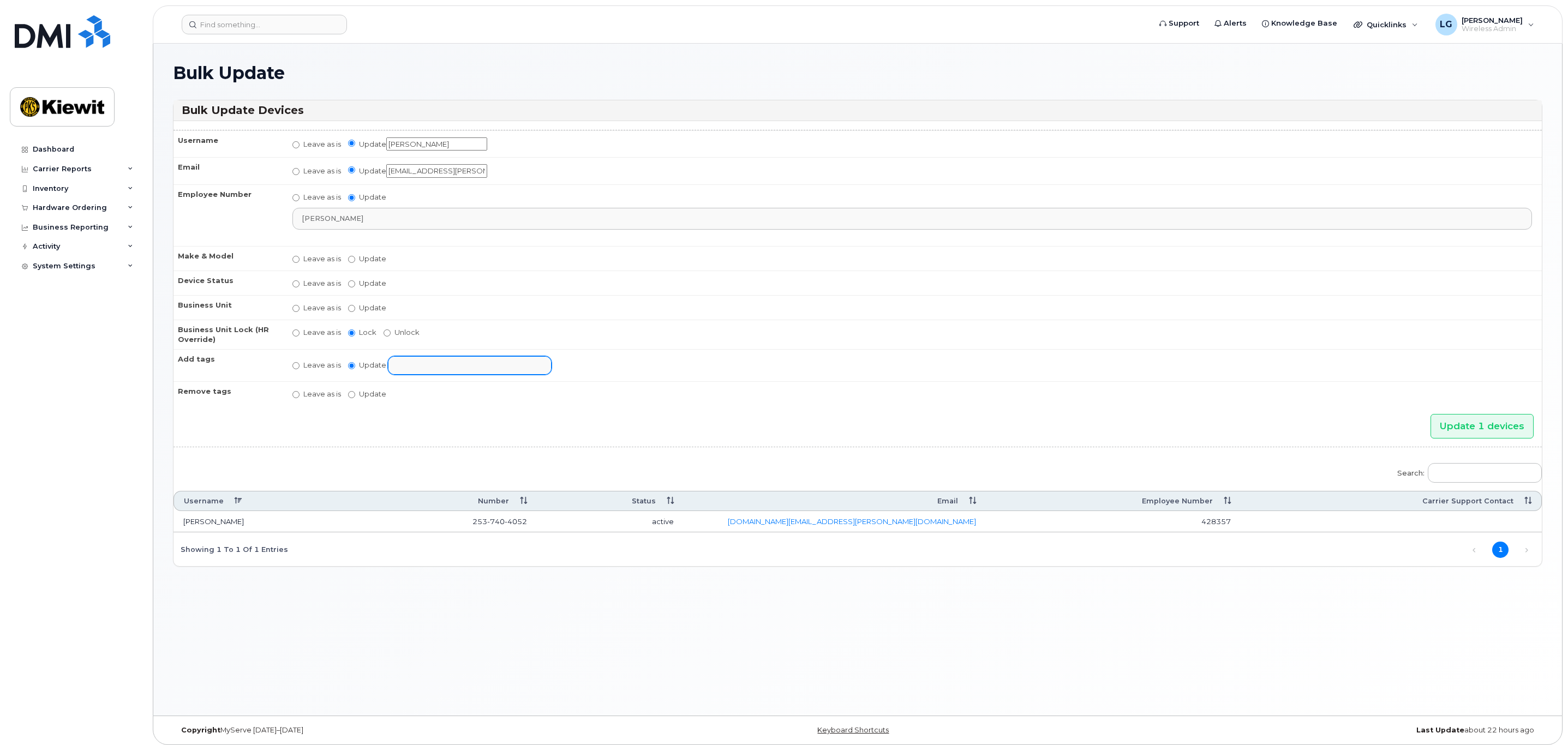
click at [429, 363] on input "text" at bounding box center [479, 365] width 169 height 15
click at [295, 368] on input "Leave as is" at bounding box center [296, 366] width 7 height 7
radio input "true"
radio input "false"
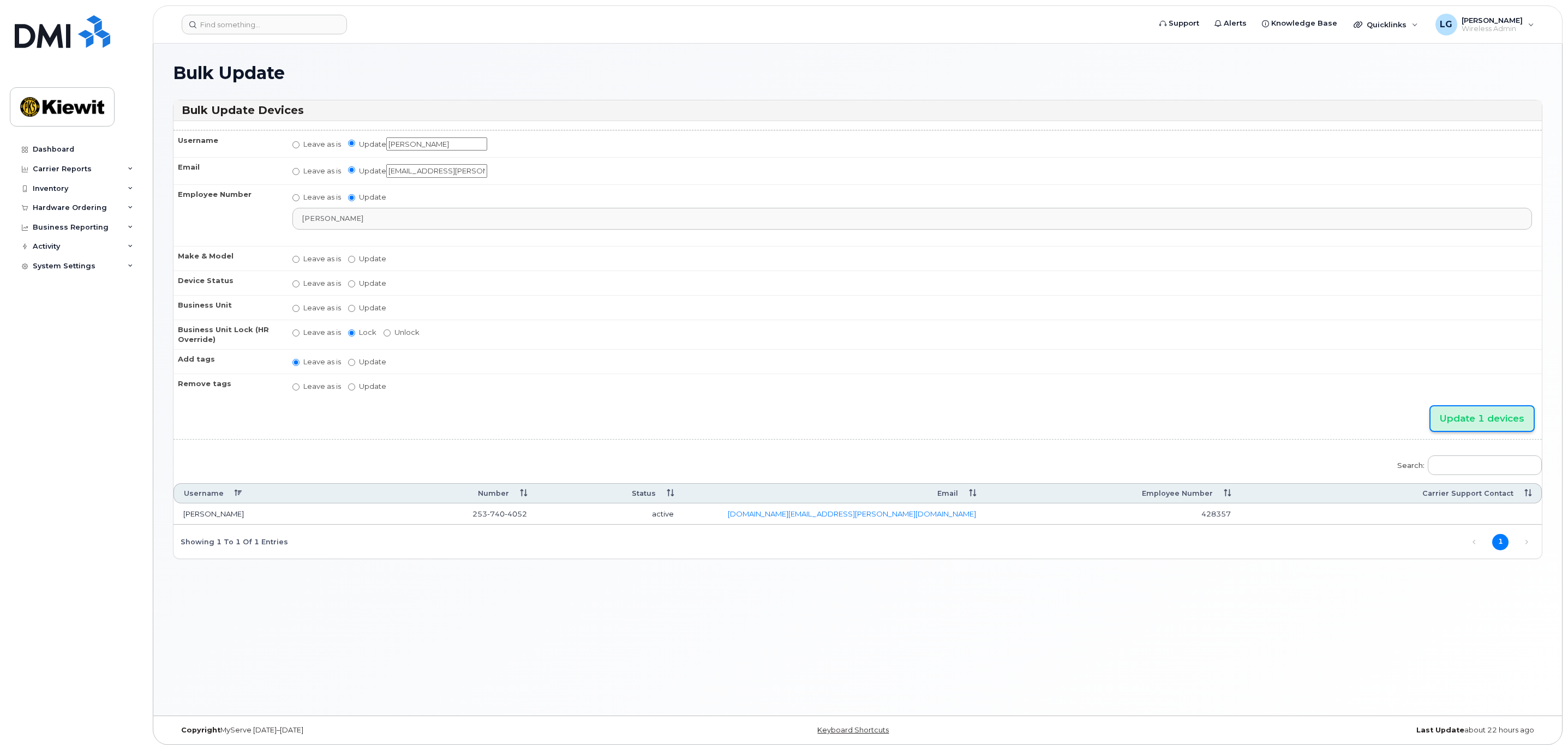
click at [1488, 416] on input "Update 1 devices" at bounding box center [1482, 419] width 103 height 24
